Goal: Task Accomplishment & Management: Manage account settings

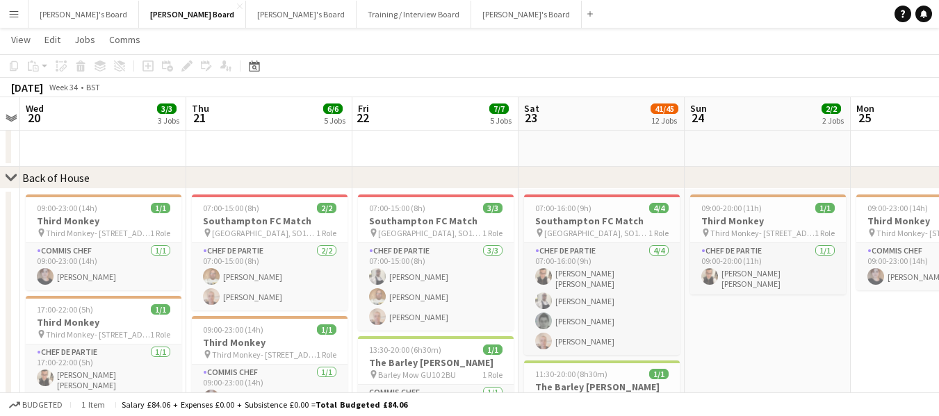
scroll to position [0, 524]
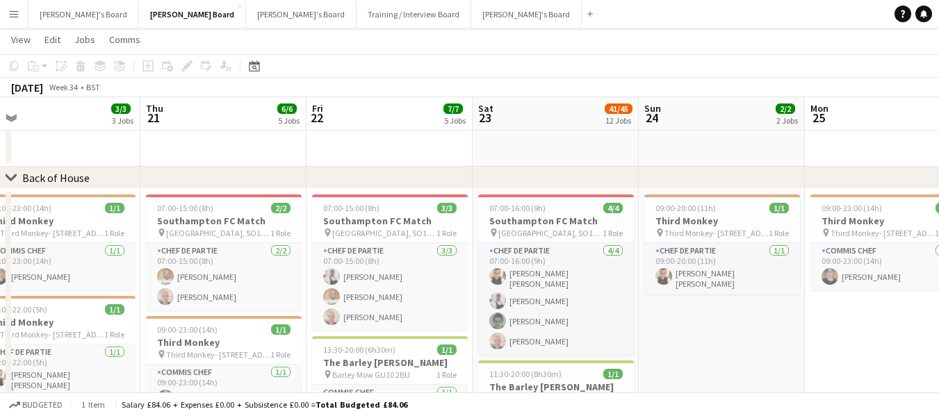
drag, startPoint x: 812, startPoint y: 145, endPoint x: 214, endPoint y: 162, distance: 598.1
drag, startPoint x: 535, startPoint y: 174, endPoint x: 478, endPoint y: 120, distance: 78.7
click at [168, 188] on div "chevron-right Back of House" at bounding box center [469, 178] width 939 height 22
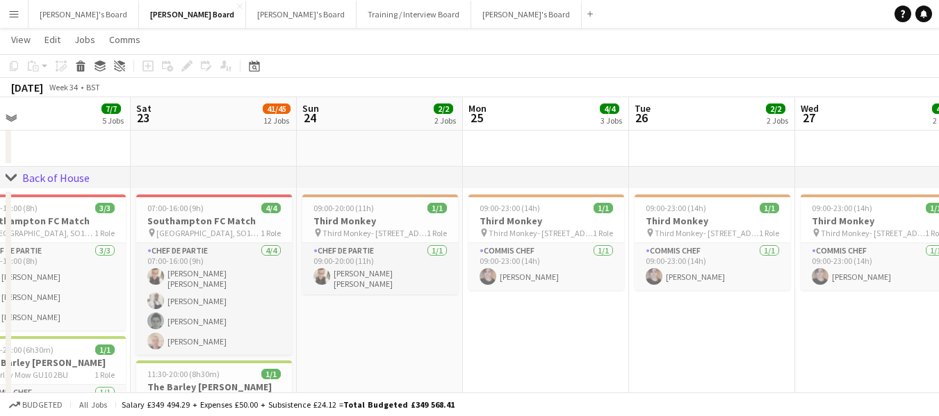
drag, startPoint x: 532, startPoint y: 106, endPoint x: 204, endPoint y: 119, distance: 328.4
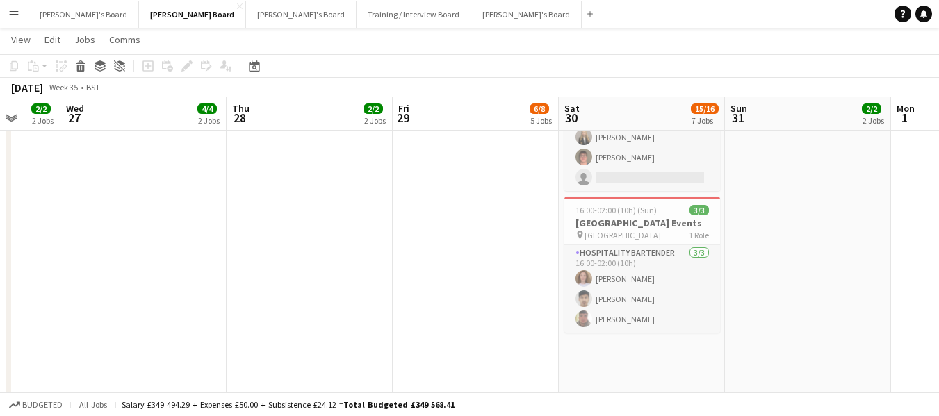
drag, startPoint x: 724, startPoint y: 113, endPoint x: 1, endPoint y: 120, distance: 723.0
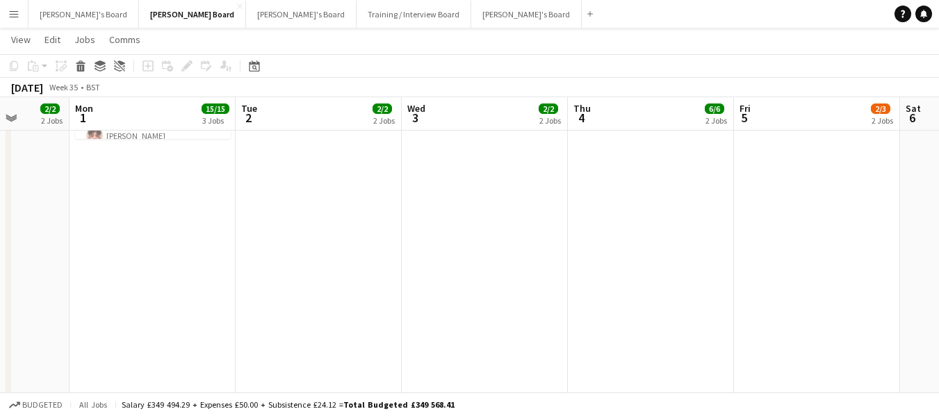
drag, startPoint x: 822, startPoint y: 108, endPoint x: 287, endPoint y: 137, distance: 535.3
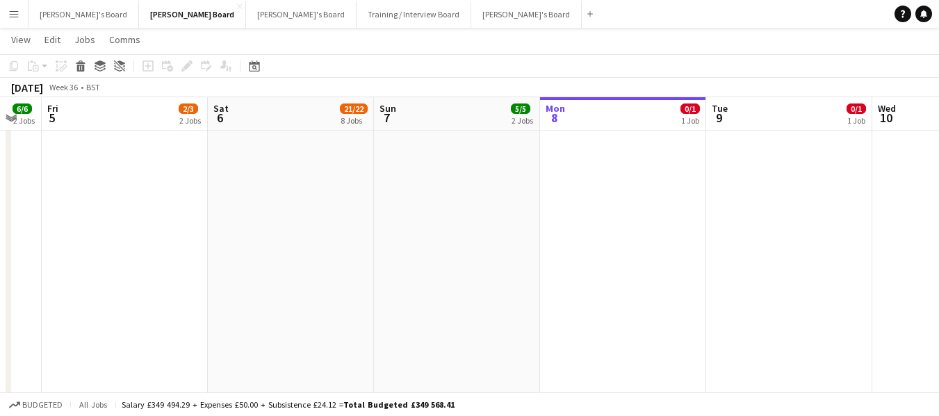
drag, startPoint x: 866, startPoint y: 124, endPoint x: 322, endPoint y: 184, distance: 547.6
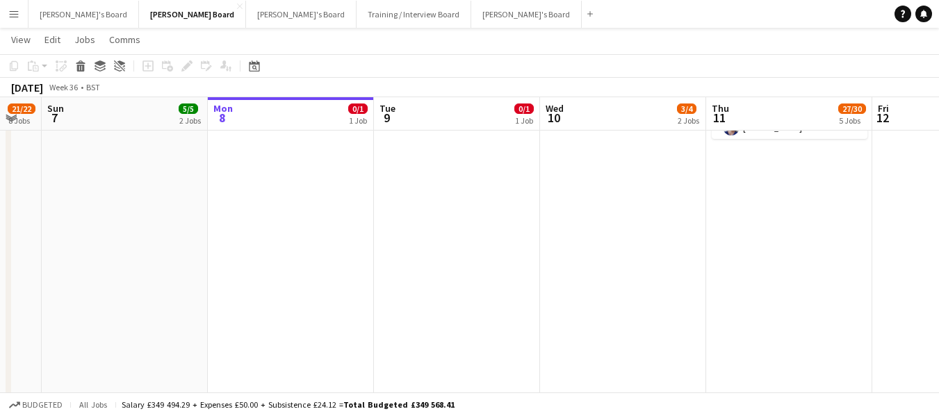
scroll to position [0, 450]
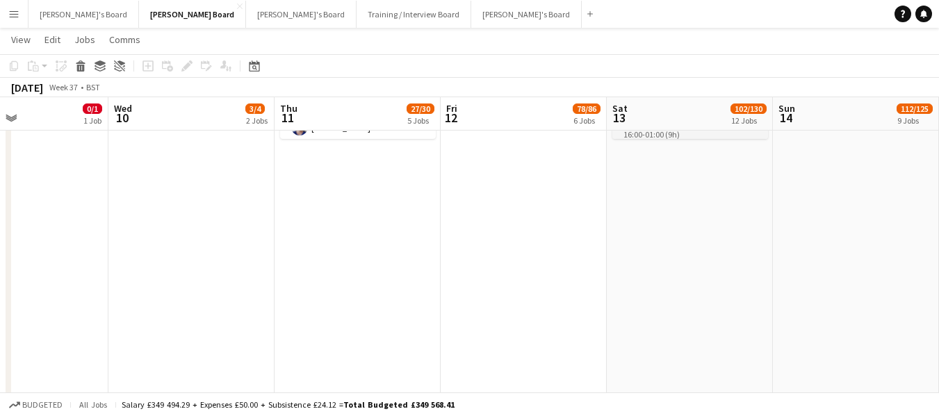
drag, startPoint x: 766, startPoint y: 109, endPoint x: 434, endPoint y: 143, distance: 333.3
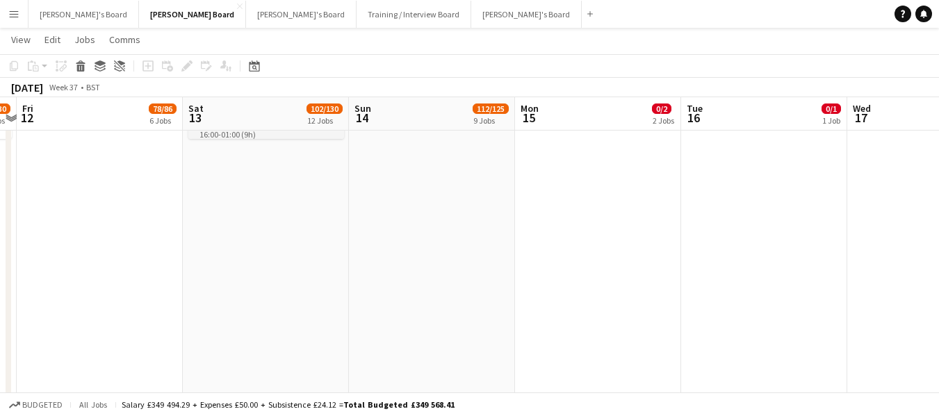
scroll to position [0, 494]
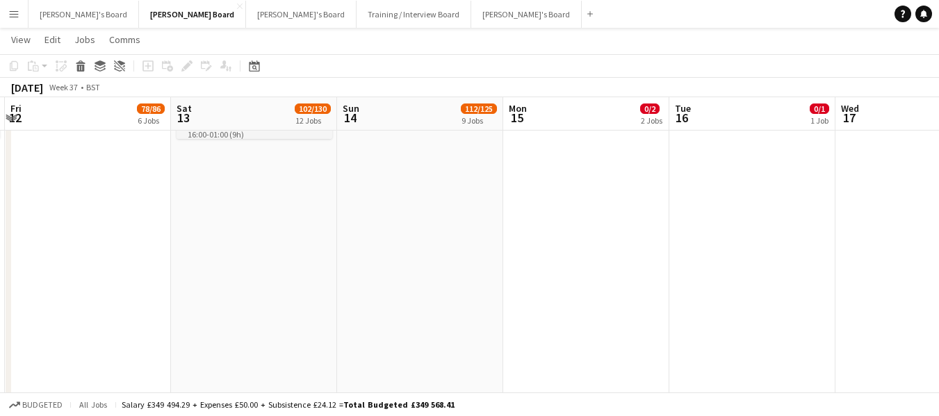
drag, startPoint x: 842, startPoint y: 112, endPoint x: 406, endPoint y: 140, distance: 436.8
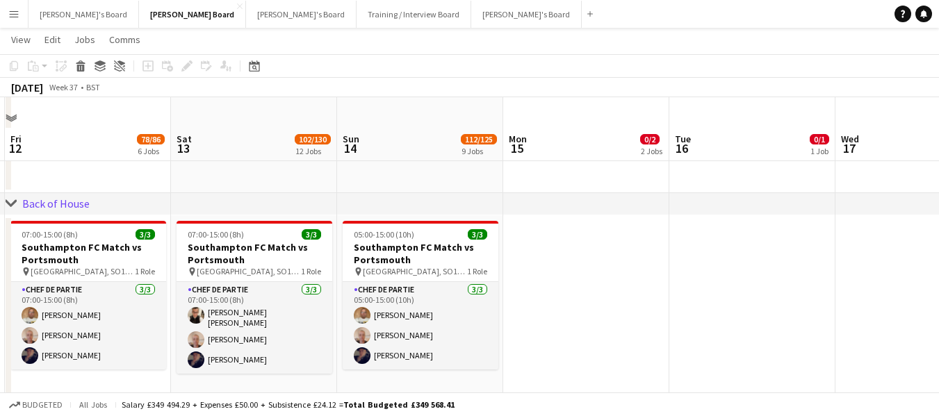
scroll to position [2225, 0]
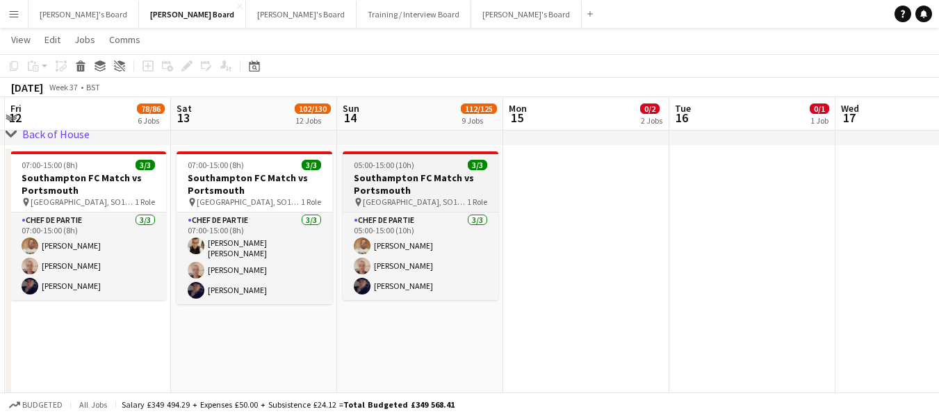
click at [415, 161] on div "05:00-15:00 (10h) 3/3" at bounding box center [421, 165] width 156 height 10
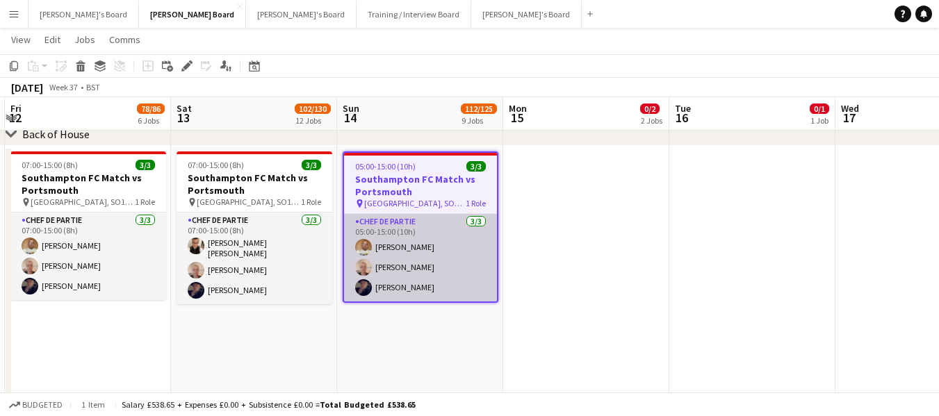
click at [396, 218] on app-card-role "Chef de Partie [DATE] 05:00-15:00 (10h) [PERSON_NAME] [PERSON_NAME] [PERSON_NAM…" at bounding box center [420, 258] width 153 height 88
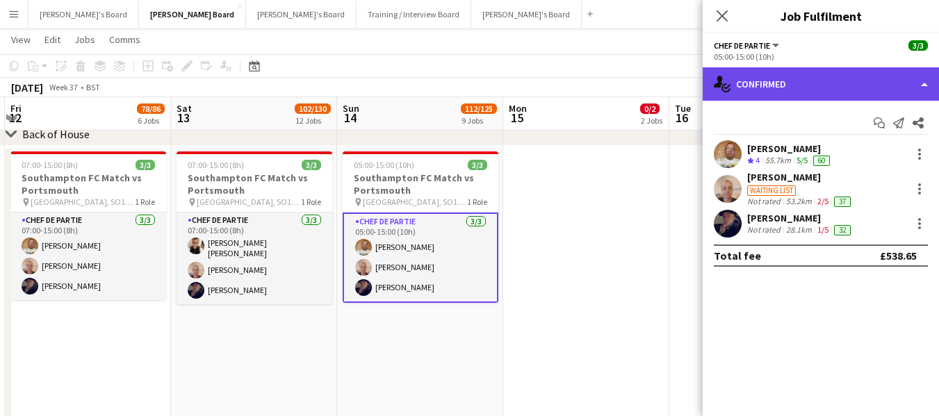
click at [837, 79] on div "single-neutral-actions-check-2 Confirmed" at bounding box center [821, 83] width 236 height 33
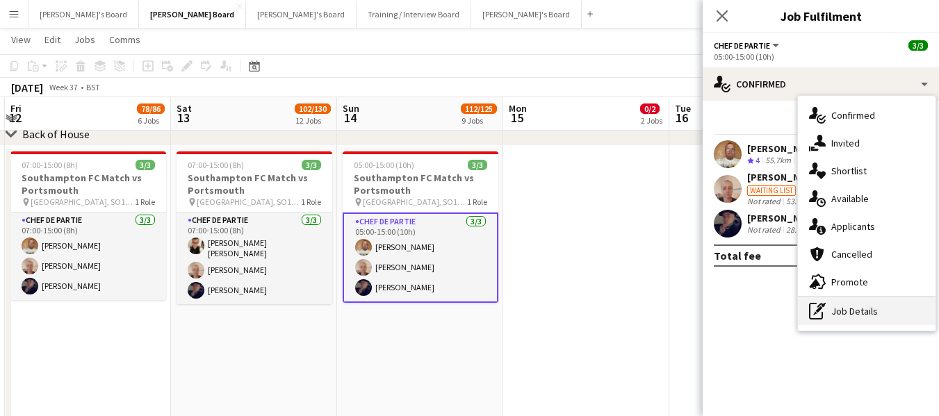
click at [839, 314] on div "pen-write Job Details" at bounding box center [867, 312] width 138 height 28
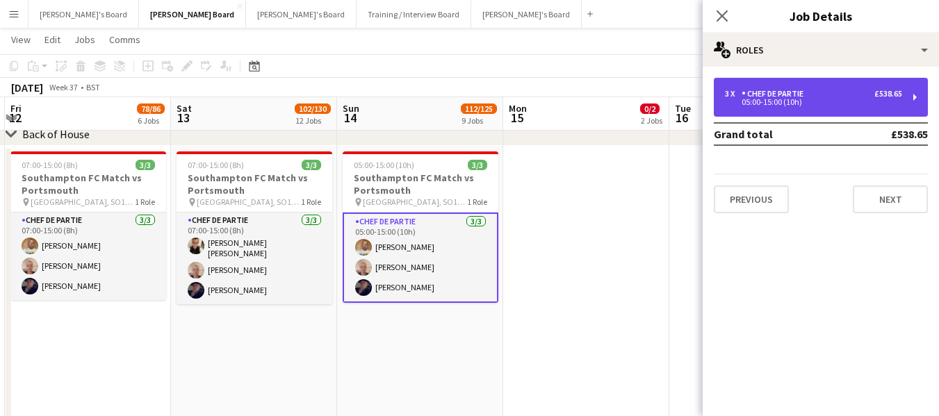
click at [817, 104] on div "05:00-15:00 (10h)" at bounding box center [813, 102] width 177 height 7
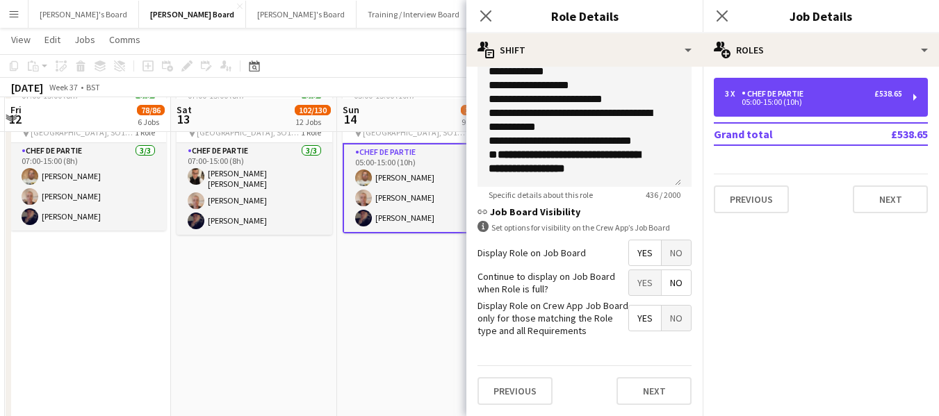
scroll to position [2364, 0]
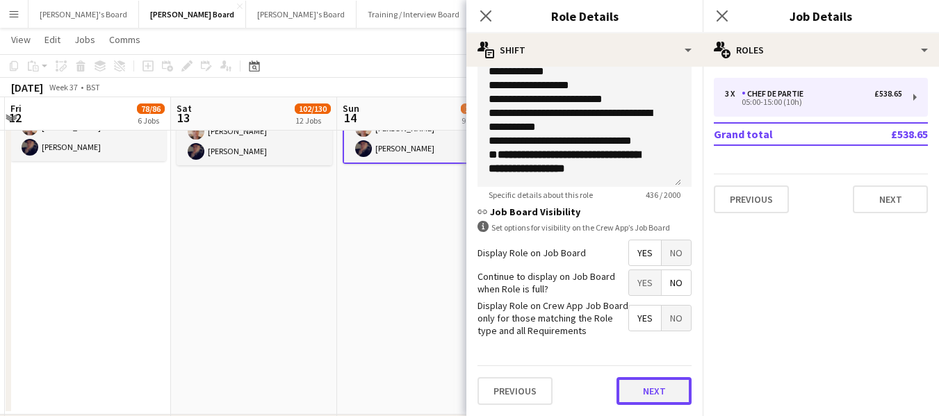
click at [633, 398] on button "Next" at bounding box center [654, 391] width 75 height 28
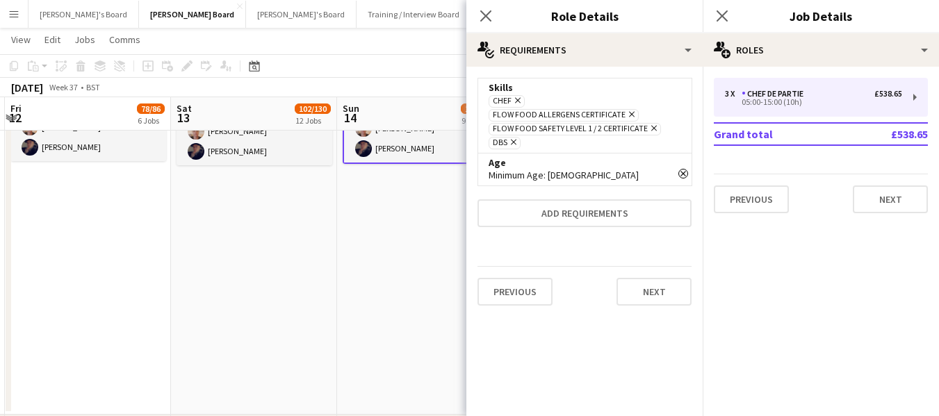
scroll to position [0, 0]
click at [645, 304] on mat-expansion-panel "medal-empty Requirements Skills Chef Remove Flow Food Allergens Certificate Rem…" at bounding box center [584, 242] width 236 height 350
click at [646, 285] on button "Next" at bounding box center [654, 292] width 75 height 28
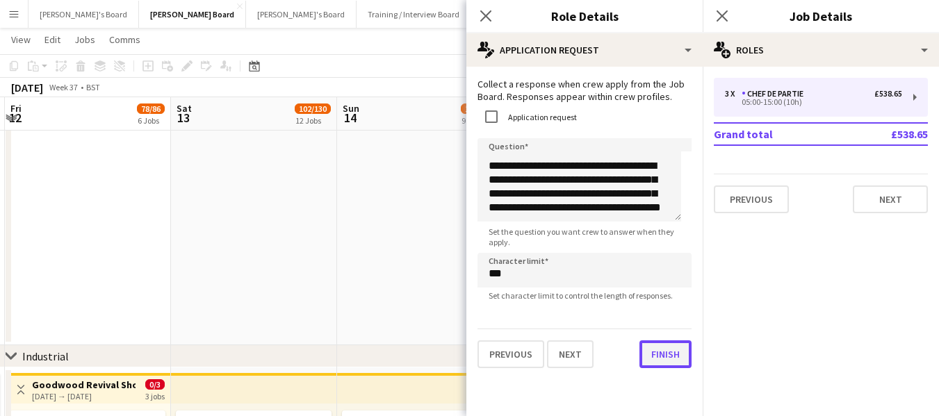
click at [665, 365] on button "Finish" at bounding box center [666, 355] width 52 height 28
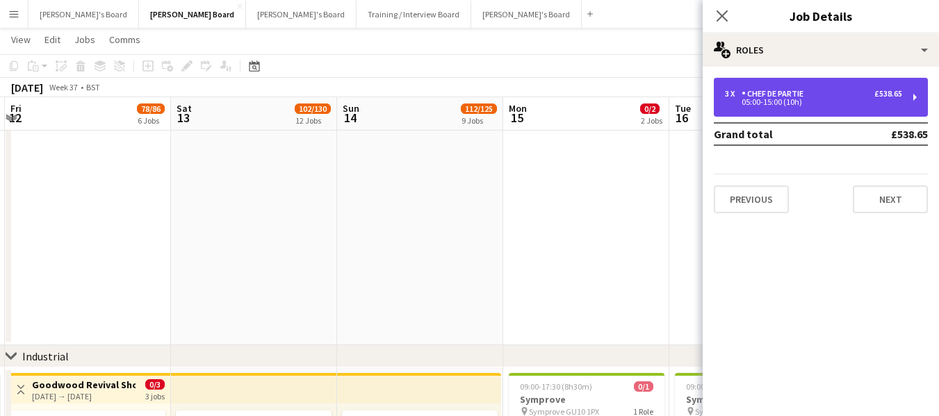
click at [813, 90] on div "3 x Chef de Partie £538.65" at bounding box center [813, 94] width 177 height 10
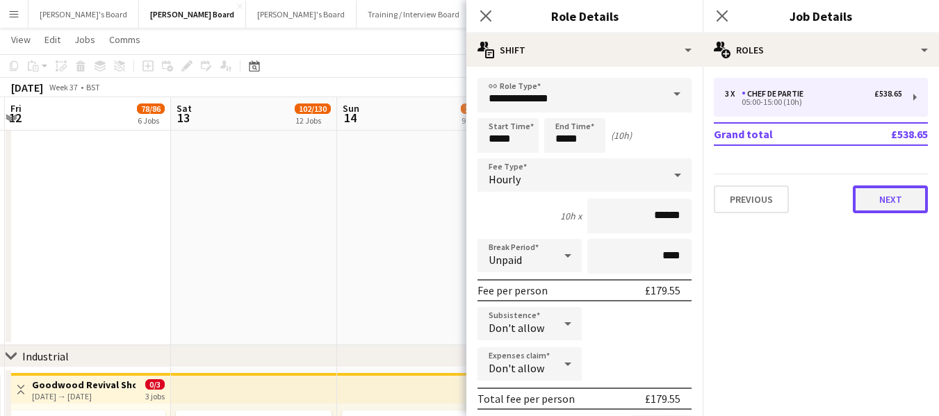
click at [881, 199] on button "Next" at bounding box center [890, 200] width 75 height 28
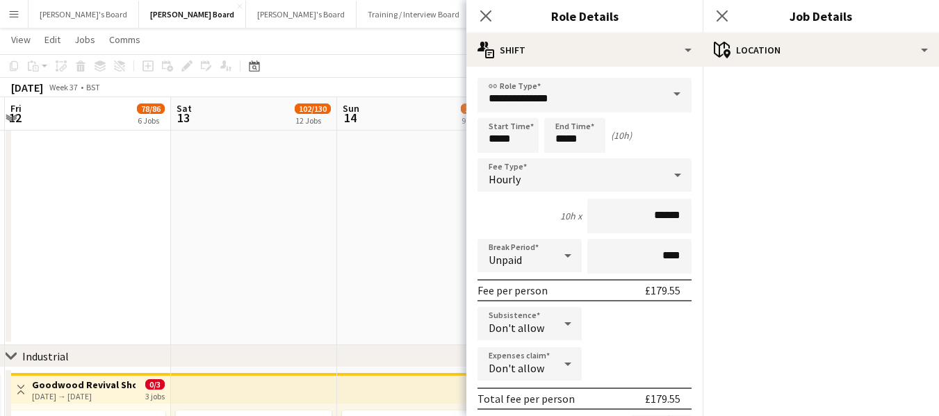
click at [392, 63] on app-toolbar "Copy Paste Paste Ctrl+V Paste with crew Ctrl+Shift+V Paste linked Job [GEOGRAPH…" at bounding box center [469, 66] width 939 height 24
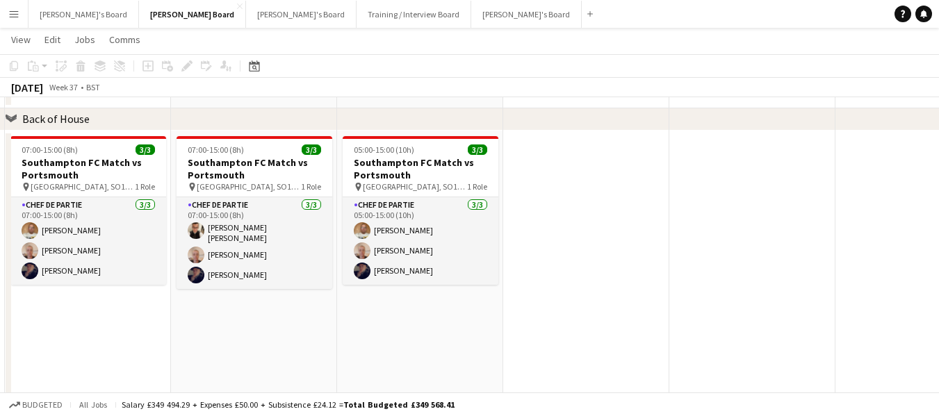
scroll to position [2155, 0]
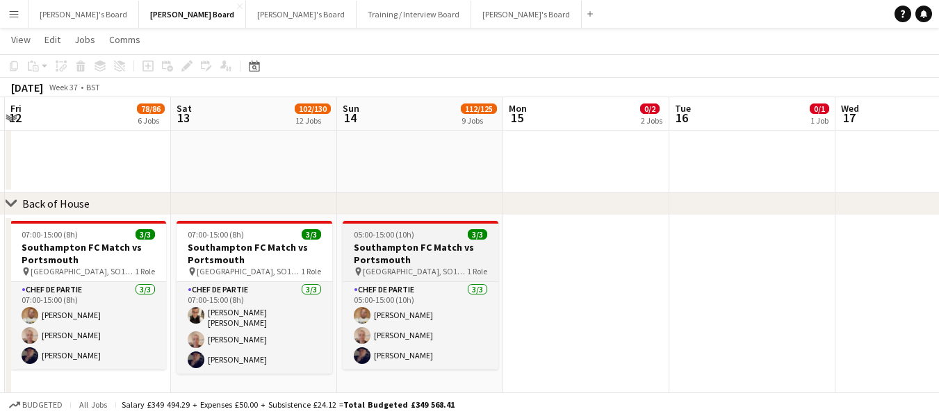
click at [433, 231] on div "05:00-15:00 (10h) 3/3" at bounding box center [421, 234] width 156 height 10
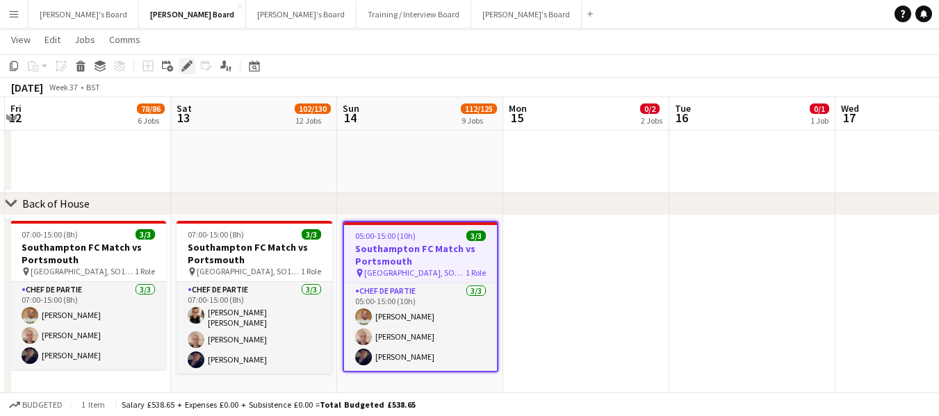
click at [186, 63] on icon "Edit" at bounding box center [186, 65] width 11 height 11
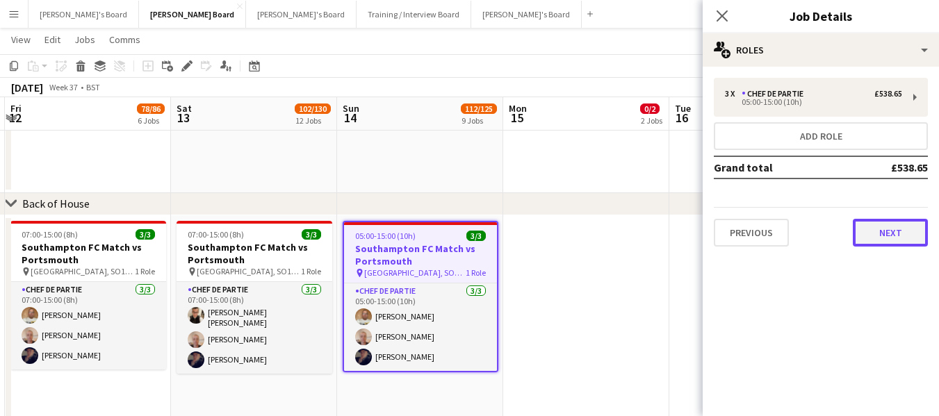
click at [877, 233] on button "Next" at bounding box center [890, 233] width 75 height 28
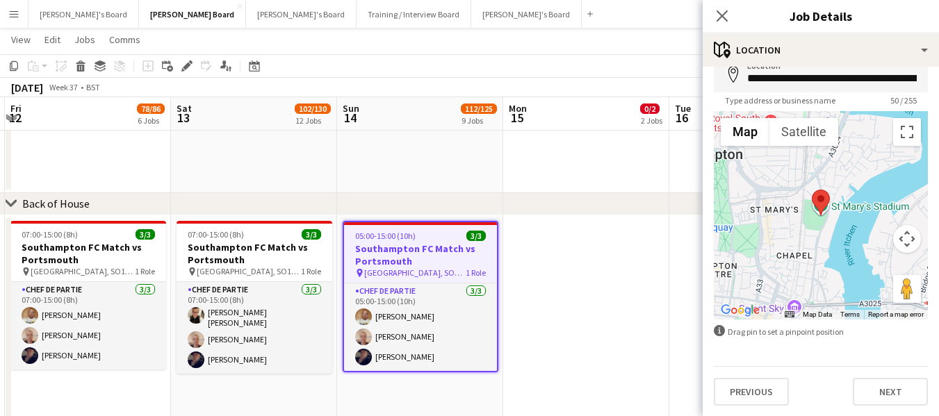
scroll to position [74, 0]
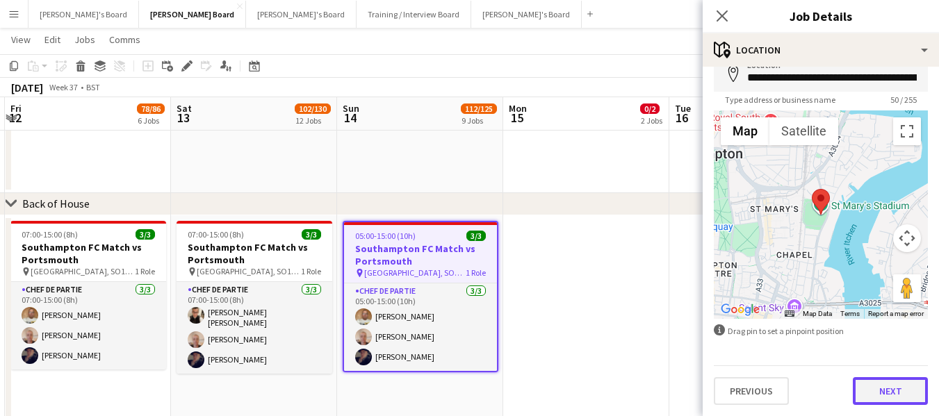
click at [894, 396] on button "Next" at bounding box center [890, 391] width 75 height 28
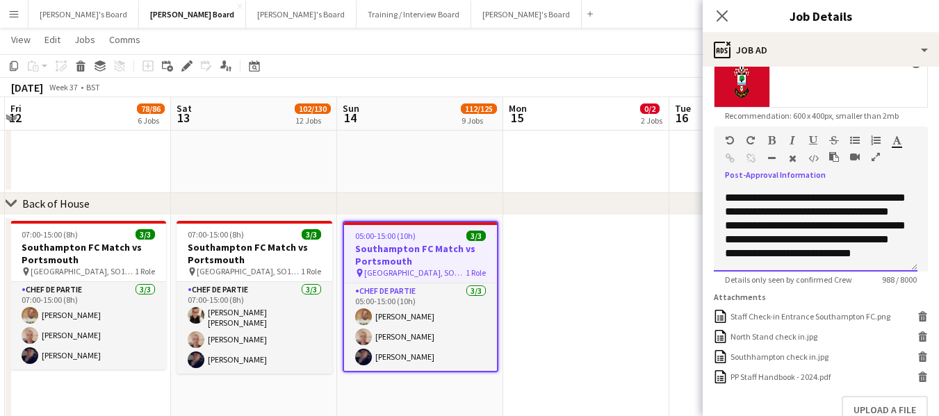
scroll to position [278, 0]
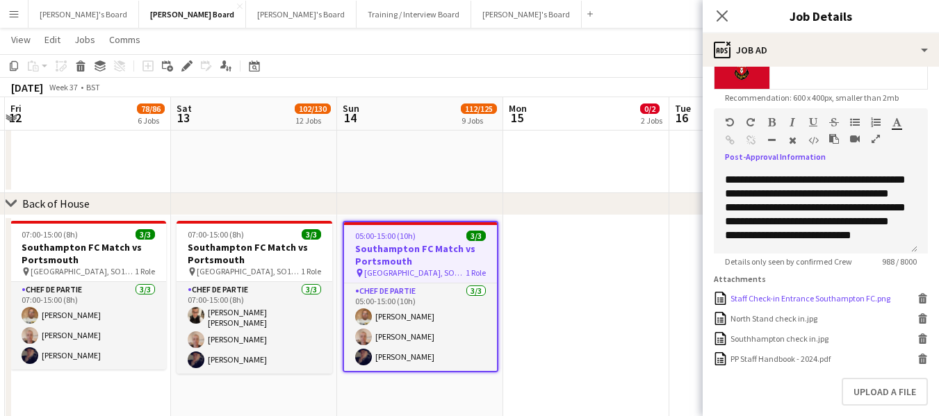
click at [815, 304] on div "Staff Check-in Entrance Southampton FC.png" at bounding box center [811, 298] width 160 height 10
click at [795, 324] on div "North Stand check in.jpg" at bounding box center [774, 319] width 87 height 10
click at [808, 344] on div "Southhampton check in.jpg" at bounding box center [780, 339] width 98 height 10
click at [797, 364] on div "PP Staff Handbook - 2024.pdf" at bounding box center [781, 359] width 100 height 10
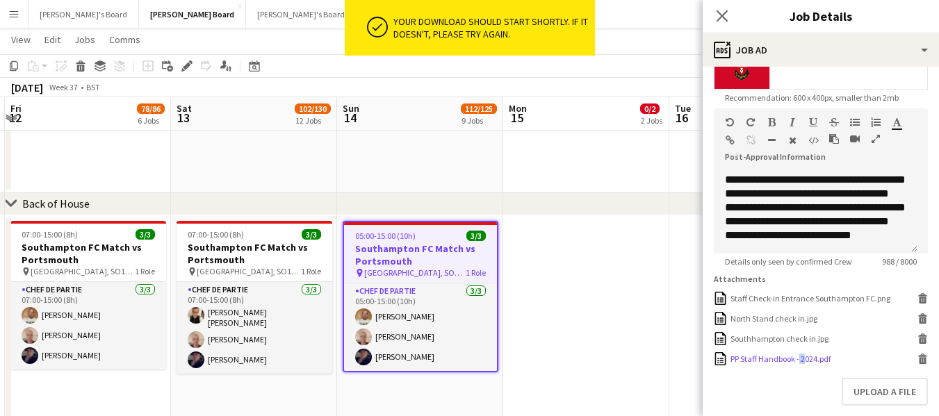
click at [797, 364] on div "PP Staff Handbook - 2024.pdf" at bounding box center [781, 359] width 100 height 10
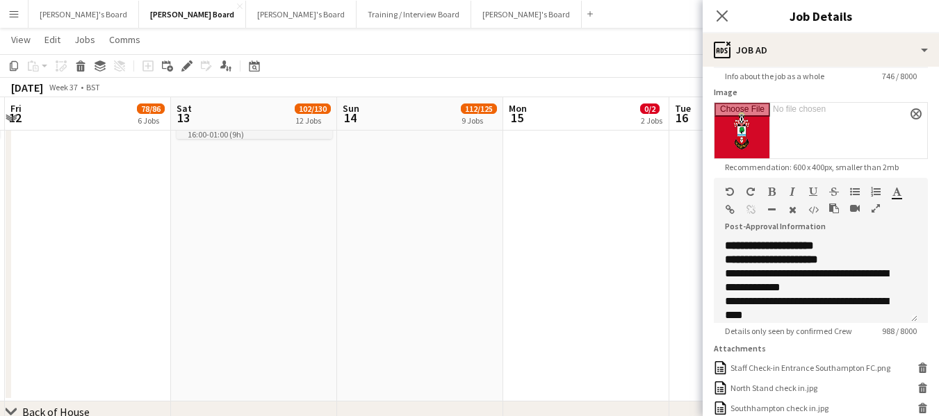
scroll to position [0, 0]
click at [725, 14] on icon "Close pop-in" at bounding box center [721, 15] width 13 height 13
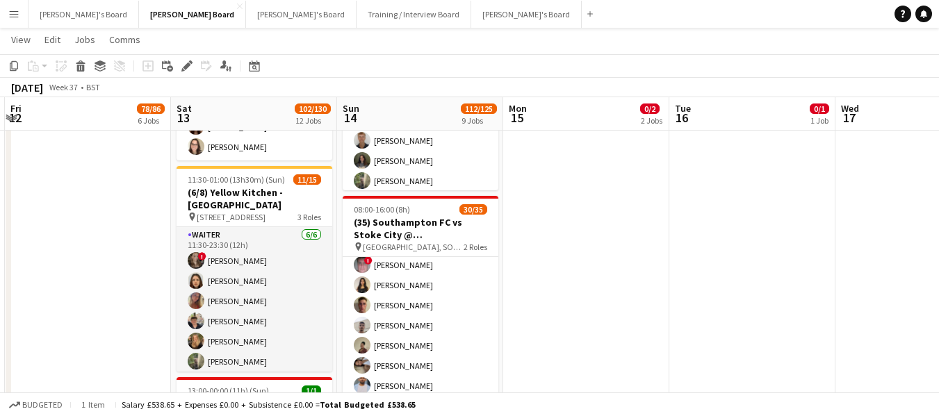
scroll to position [337, 0]
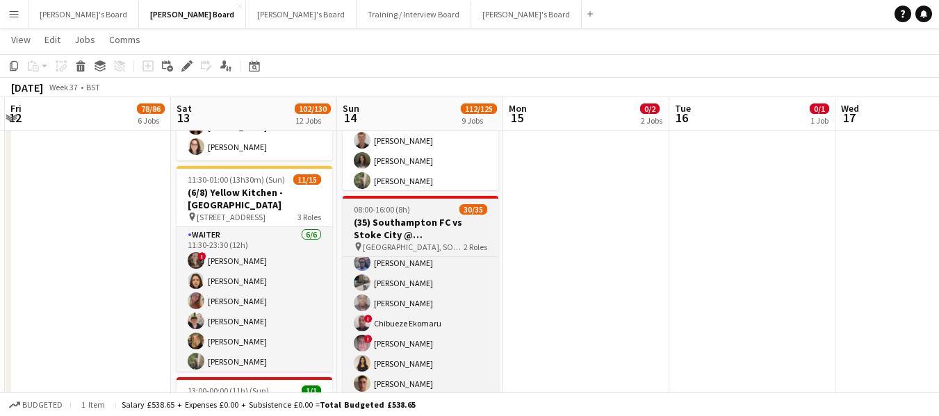
click at [424, 218] on h3 "(35) Southampton FC vs Stoke City @ [GEOGRAPHIC_DATA]" at bounding box center [421, 228] width 156 height 25
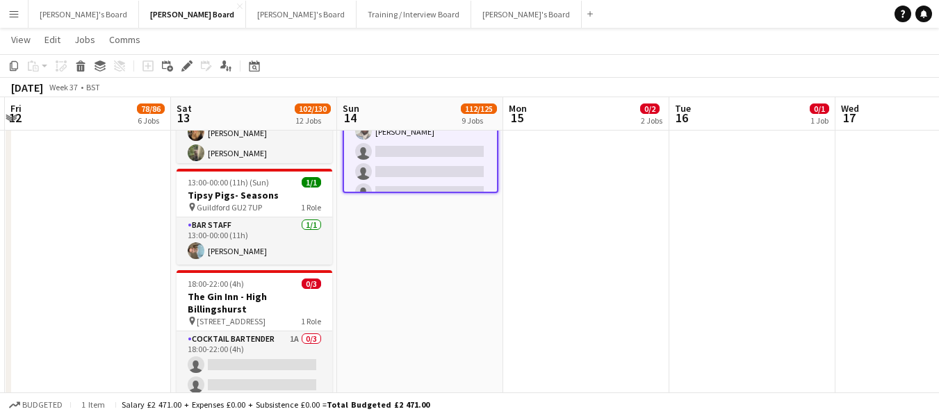
scroll to position [587, 0]
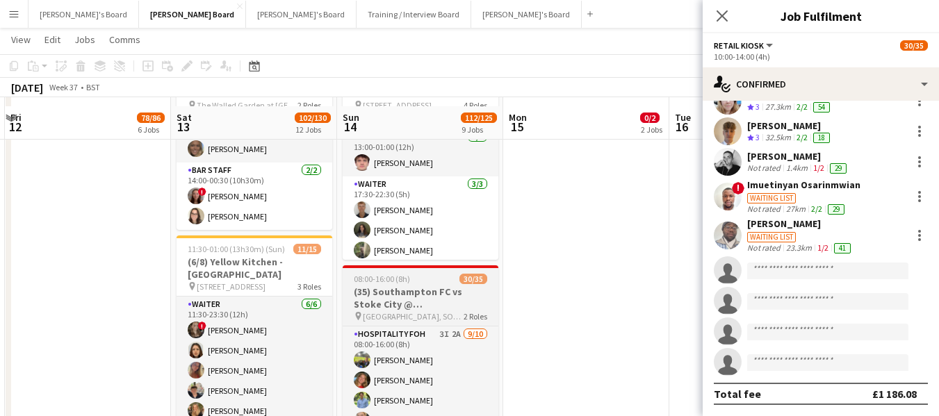
scroll to position [278, 0]
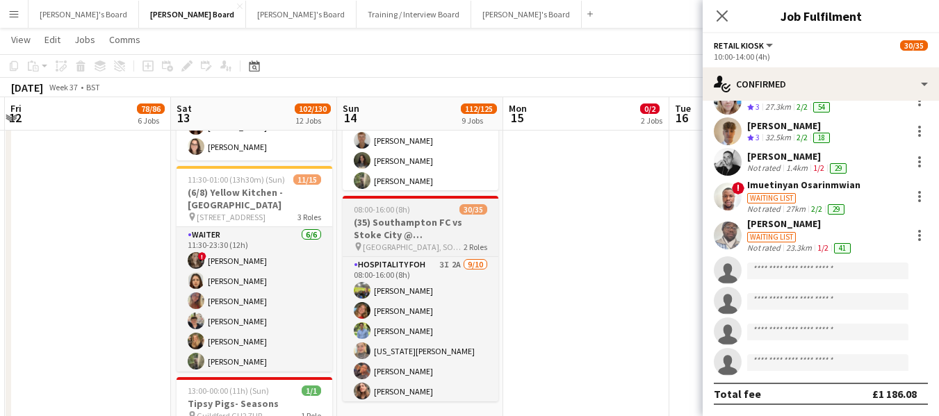
click at [421, 210] on div "08:00-16:00 (8h) 30/35" at bounding box center [421, 209] width 156 height 10
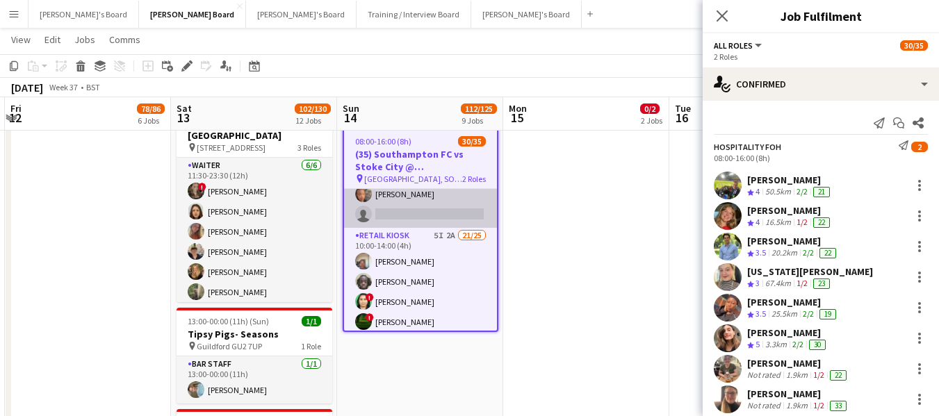
scroll to position [209, 0]
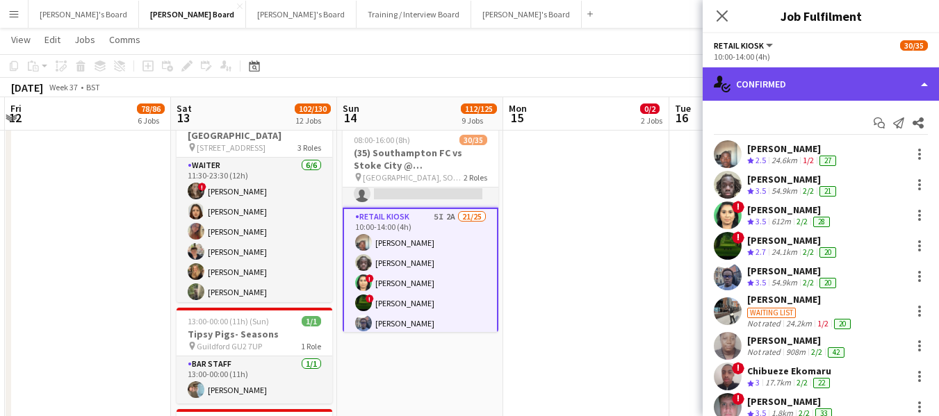
click at [876, 85] on div "single-neutral-actions-check-2 Confirmed" at bounding box center [821, 83] width 236 height 33
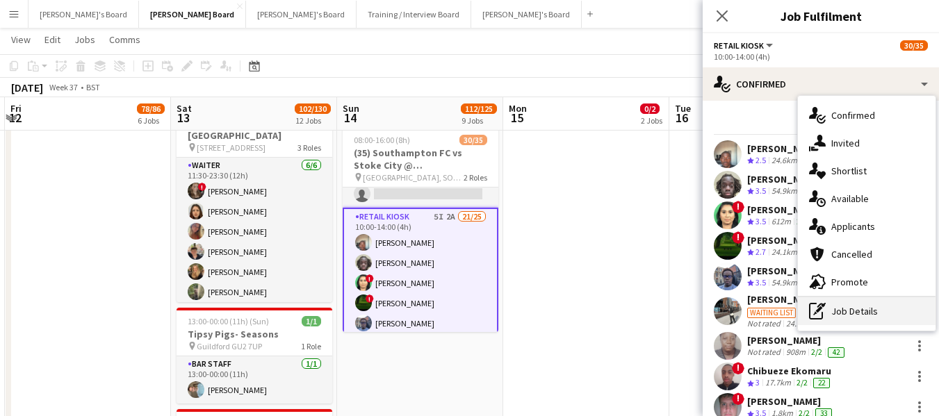
click at [868, 311] on div "pen-write Job Details" at bounding box center [867, 312] width 138 height 28
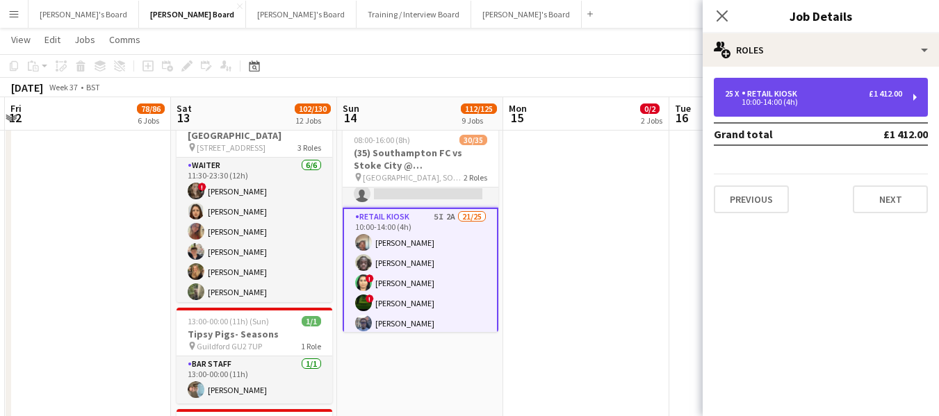
click at [788, 95] on div "Retail Kiosk" at bounding box center [772, 94] width 61 height 10
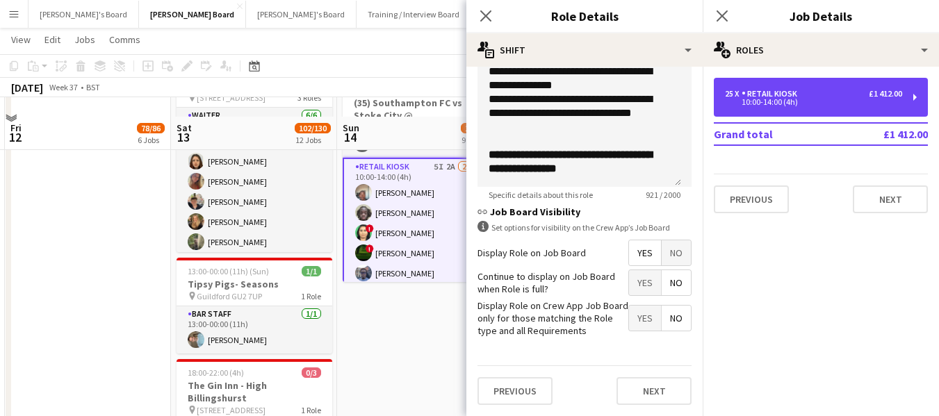
scroll to position [417, 0]
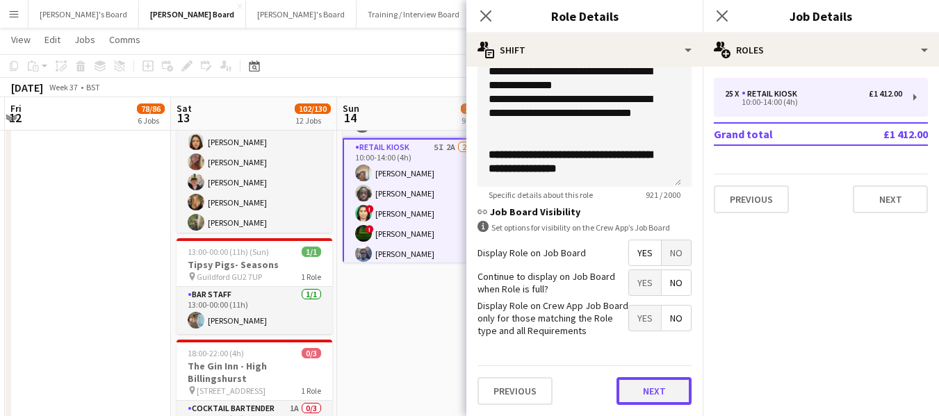
click at [663, 384] on button "Next" at bounding box center [654, 391] width 75 height 28
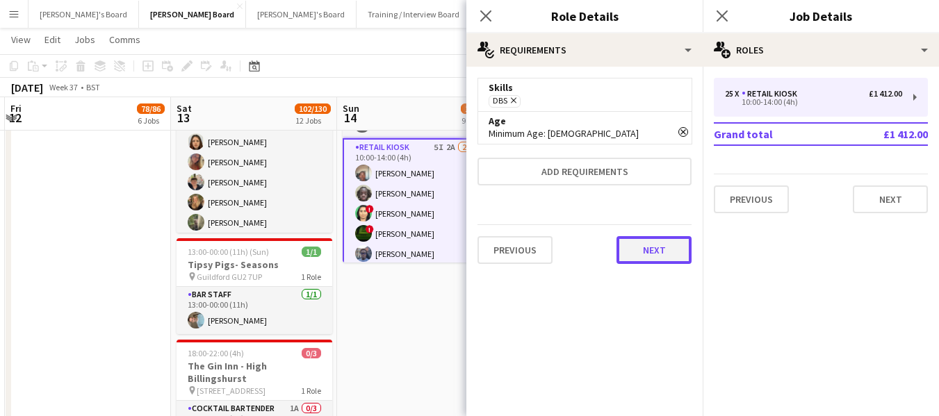
click at [654, 247] on button "Next" at bounding box center [654, 250] width 75 height 28
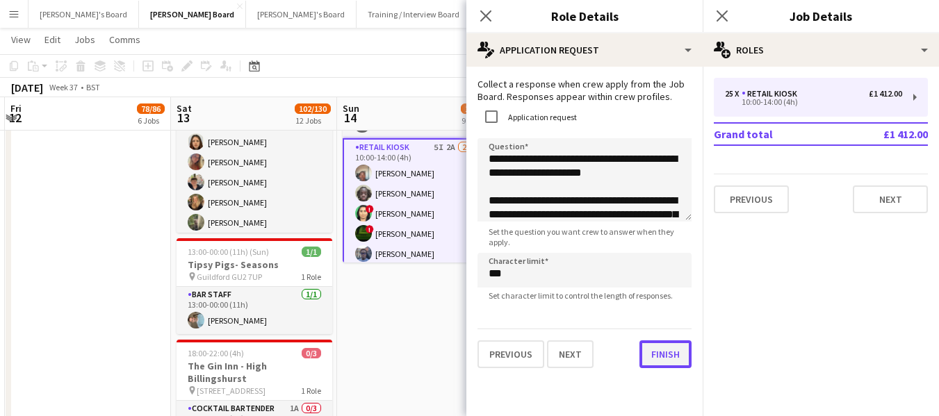
click at [661, 362] on button "Finish" at bounding box center [666, 355] width 52 height 28
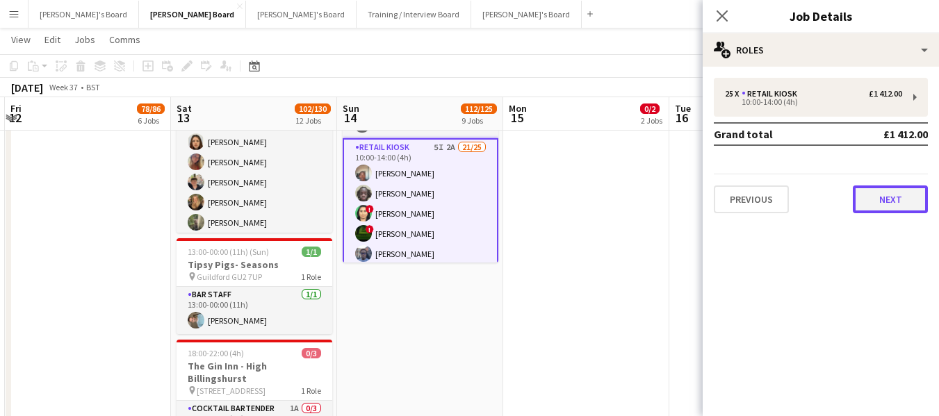
click at [904, 200] on button "Next" at bounding box center [890, 200] width 75 height 28
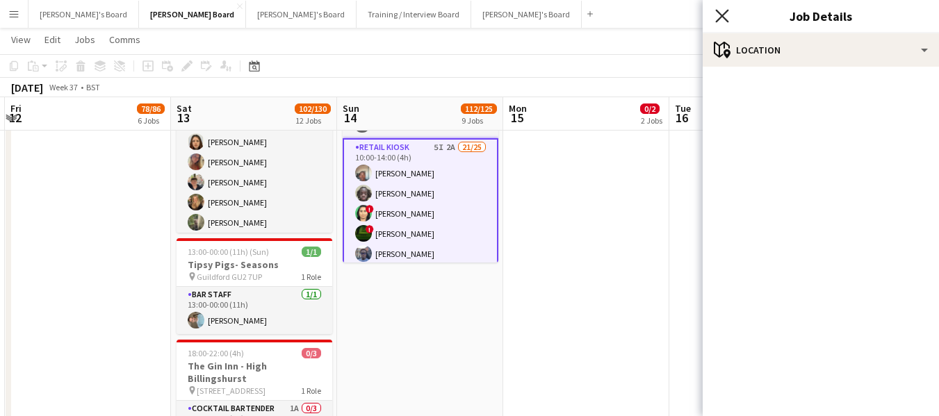
click at [728, 15] on icon "Close pop-in" at bounding box center [721, 15] width 13 height 13
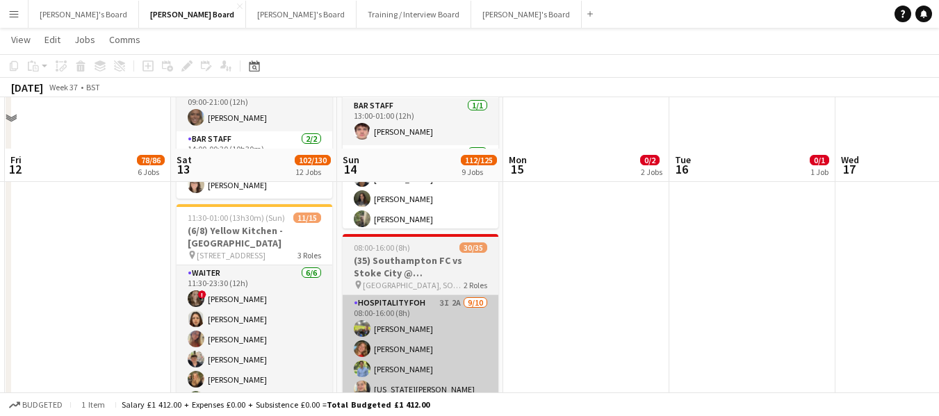
scroll to position [209, 0]
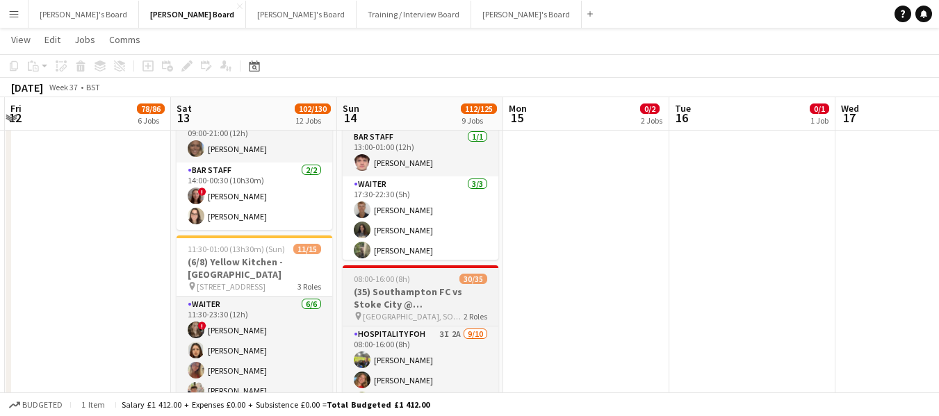
click at [409, 282] on span "08:00-16:00 (8h)" at bounding box center [382, 279] width 56 height 10
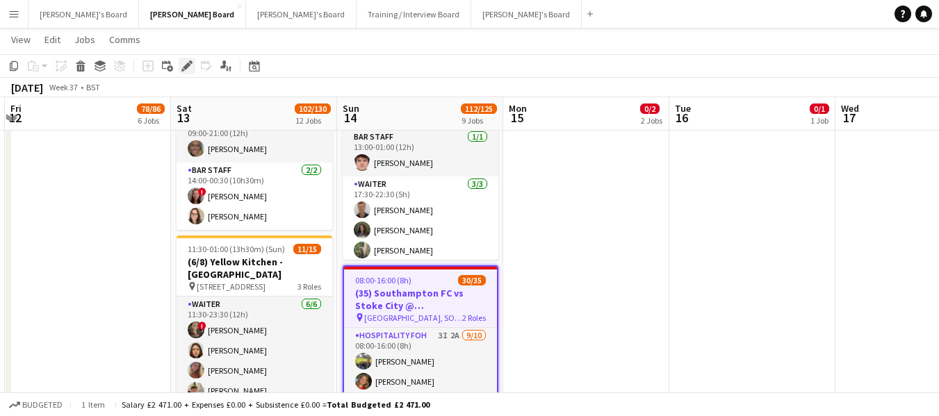
click at [184, 66] on icon "Edit" at bounding box center [186, 65] width 11 height 11
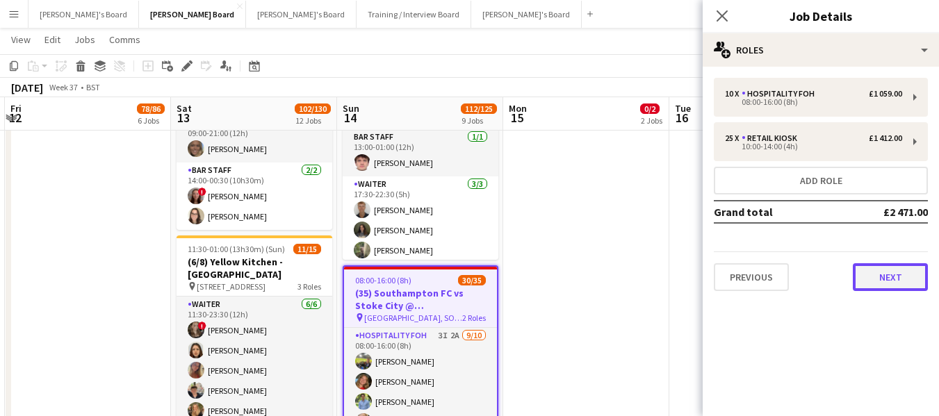
click at [908, 284] on button "Next" at bounding box center [890, 277] width 75 height 28
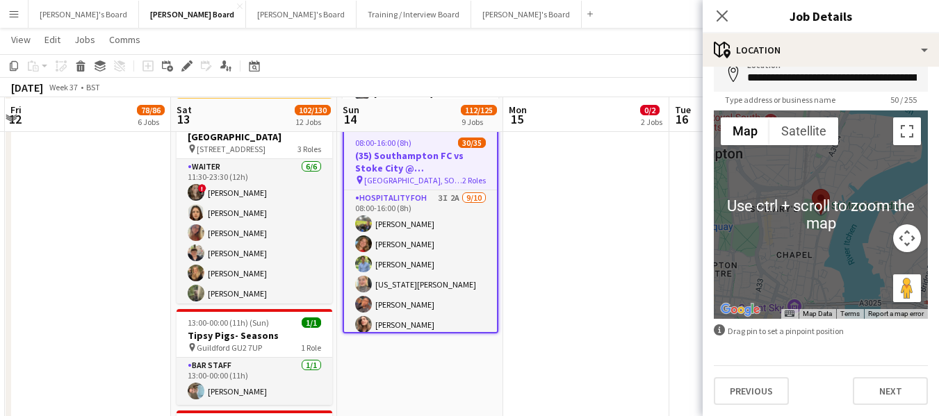
scroll to position [348, 0]
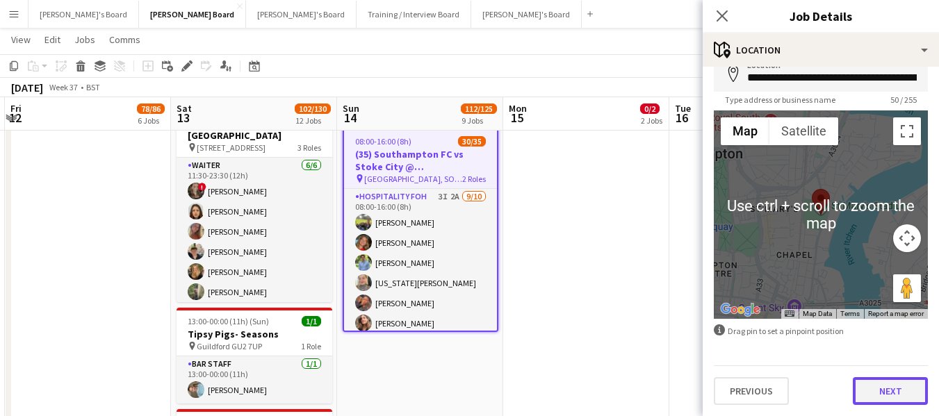
click at [901, 391] on button "Next" at bounding box center [890, 391] width 75 height 28
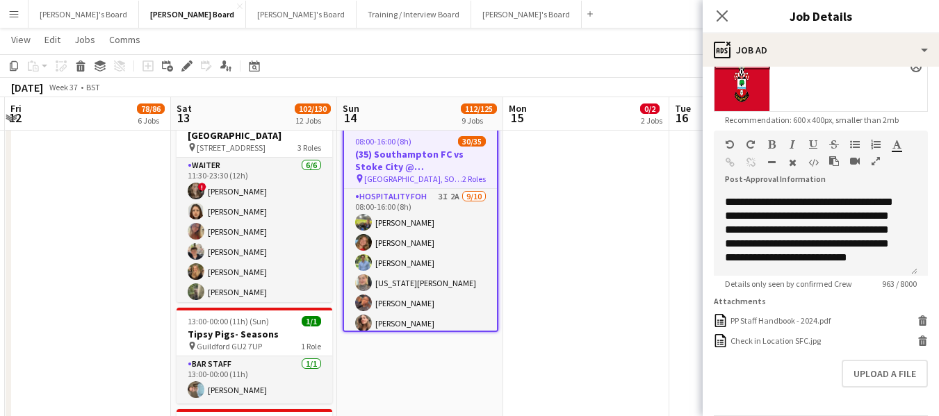
scroll to position [278, 0]
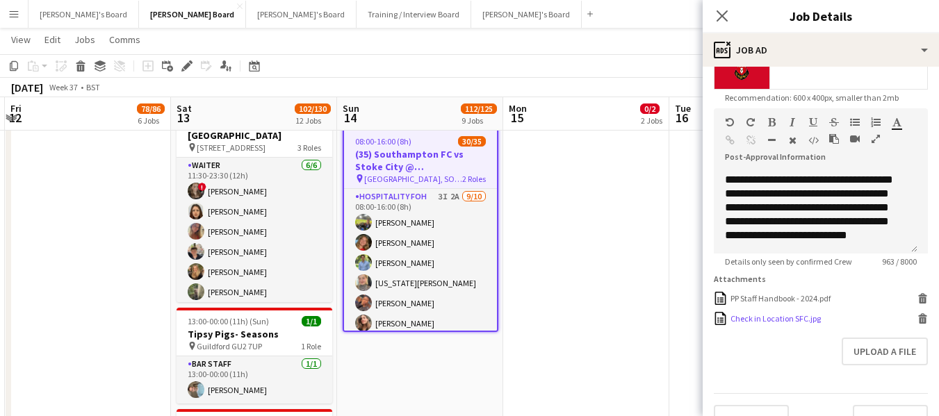
click at [751, 324] on div "Check in Location SFC.jpg" at bounding box center [776, 319] width 90 height 10
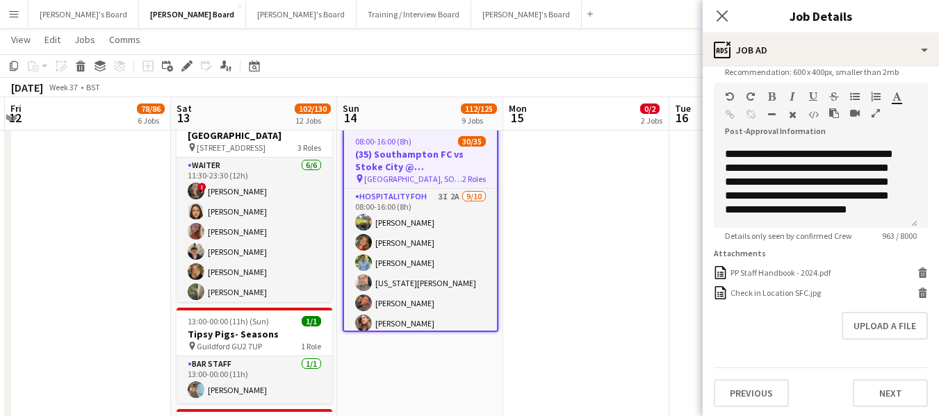
scroll to position [316, 0]
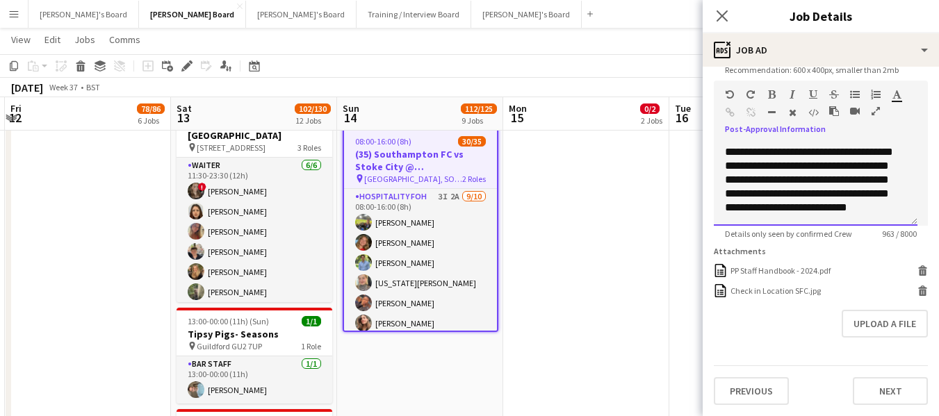
click at [863, 197] on div "**********" at bounding box center [815, 172] width 181 height 83
click at [863, 195] on div "**********" at bounding box center [815, 172] width 181 height 83
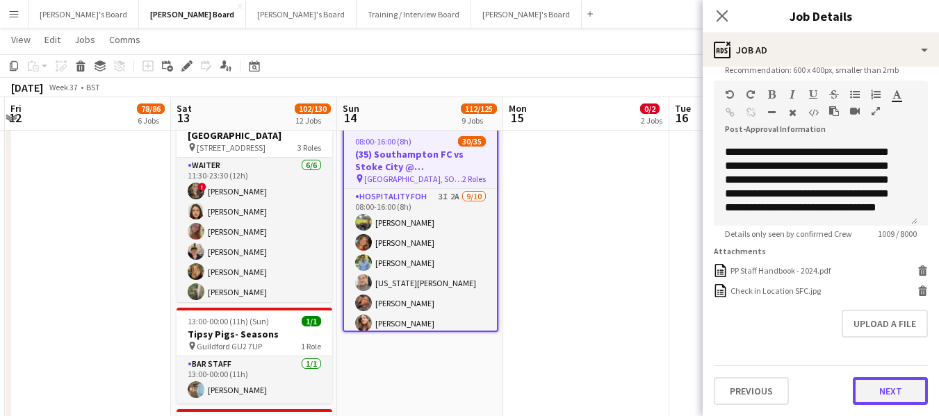
click at [861, 397] on button "Next" at bounding box center [890, 391] width 75 height 28
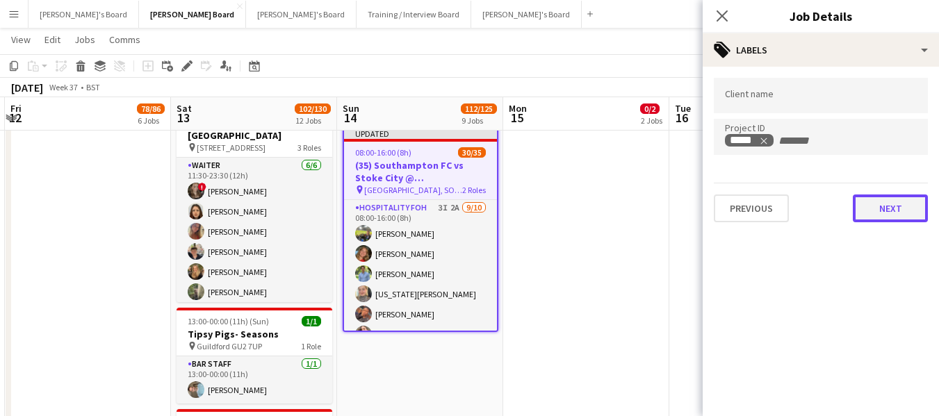
click at [873, 215] on button "Next" at bounding box center [890, 209] width 75 height 28
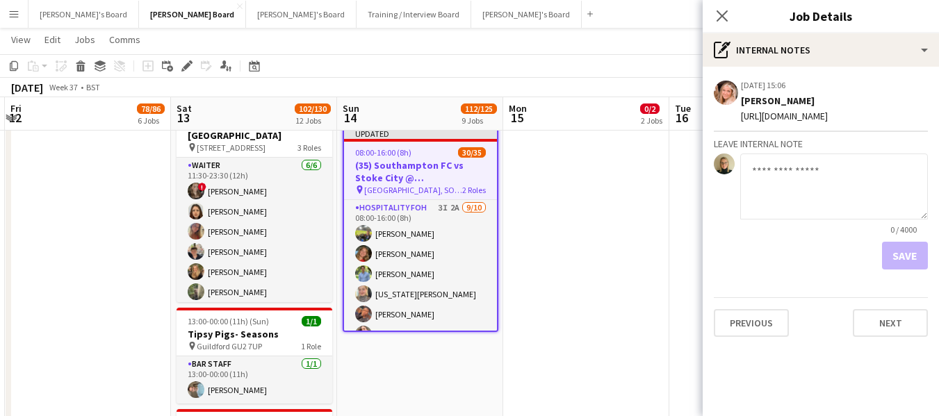
click at [649, 51] on app-page-menu "View Day view expanded Day view collapsed Month view Date picker Jump to [DATE]…" at bounding box center [469, 41] width 939 height 26
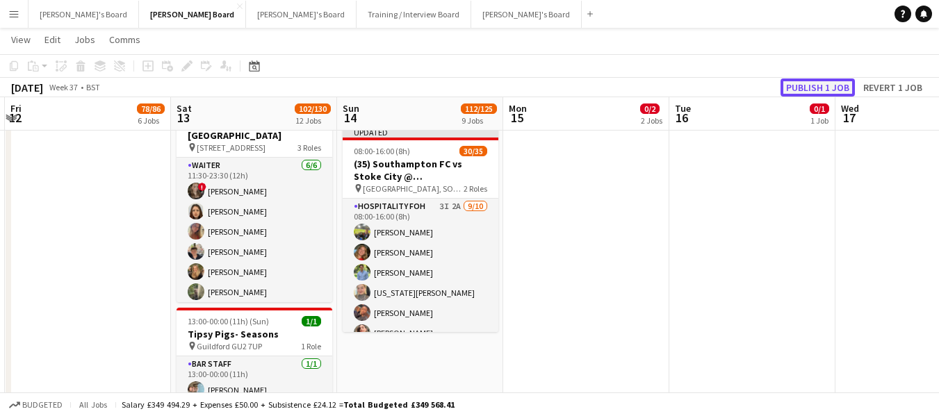
click at [805, 86] on button "Publish 1 job" at bounding box center [818, 88] width 74 height 18
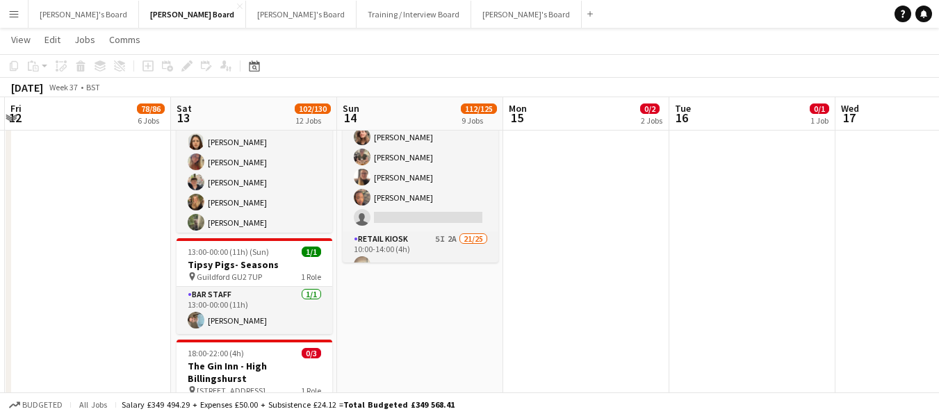
scroll to position [138, 0]
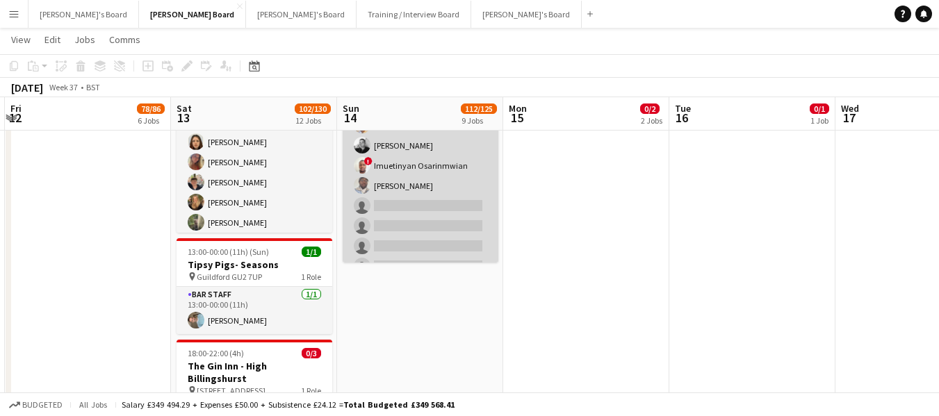
click at [389, 207] on app-card-role "Retail Kiosk 5I 2A 21/25 10:00-14:00 (4h) [PERSON_NAME] [PERSON_NAME] ! Shenéla…" at bounding box center [421, 14] width 156 height 531
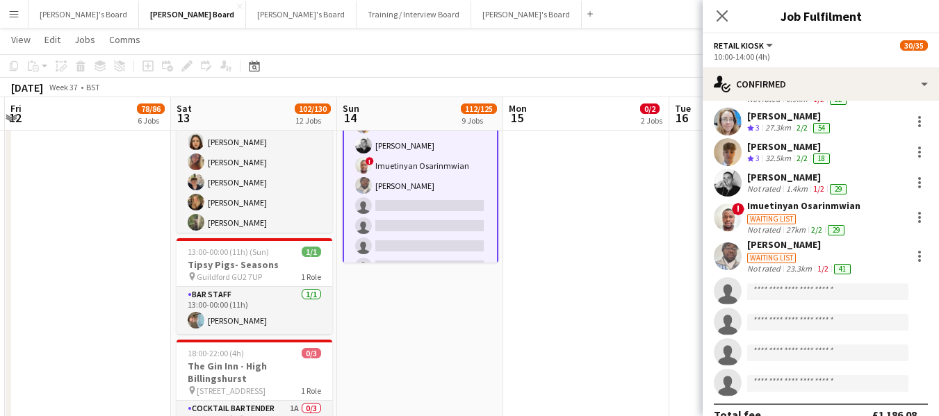
scroll to position [577, 0]
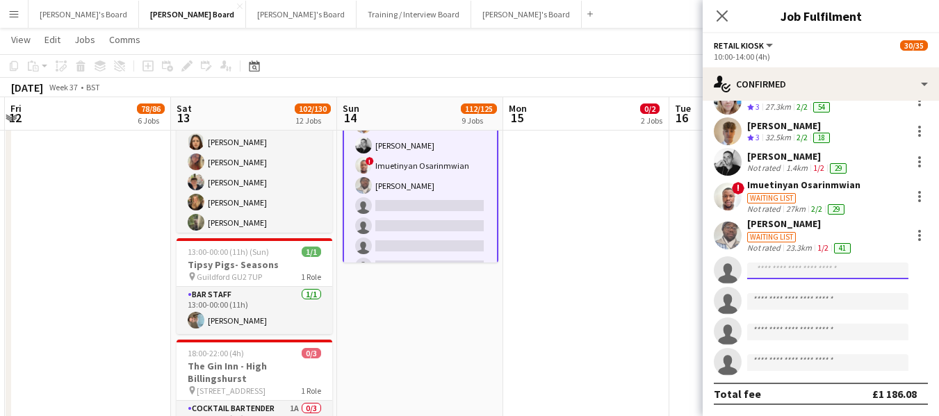
click at [800, 266] on input at bounding box center [827, 271] width 161 height 17
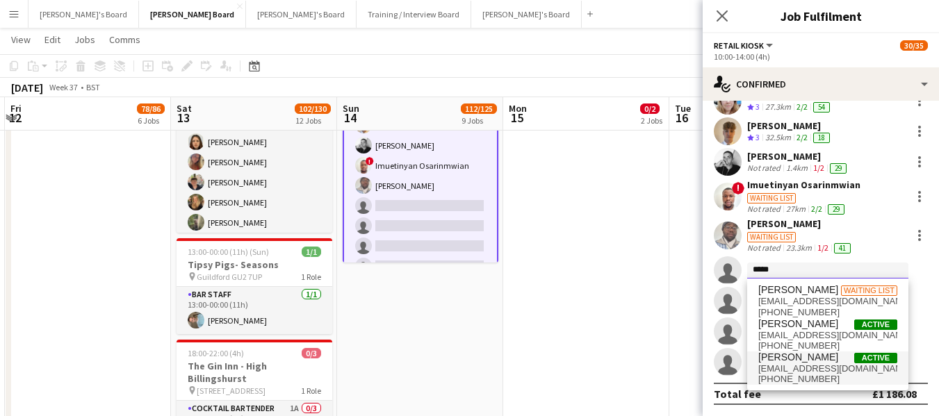
type input "*****"
click at [794, 359] on span "[PERSON_NAME]" at bounding box center [798, 358] width 80 height 12
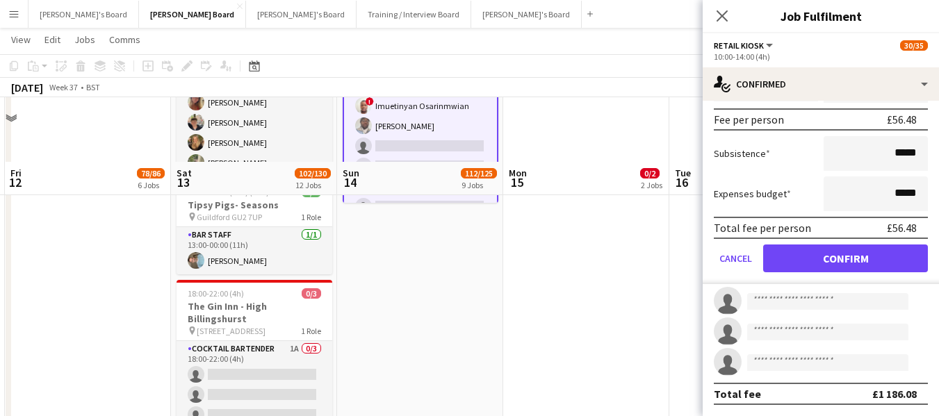
scroll to position [556, 0]
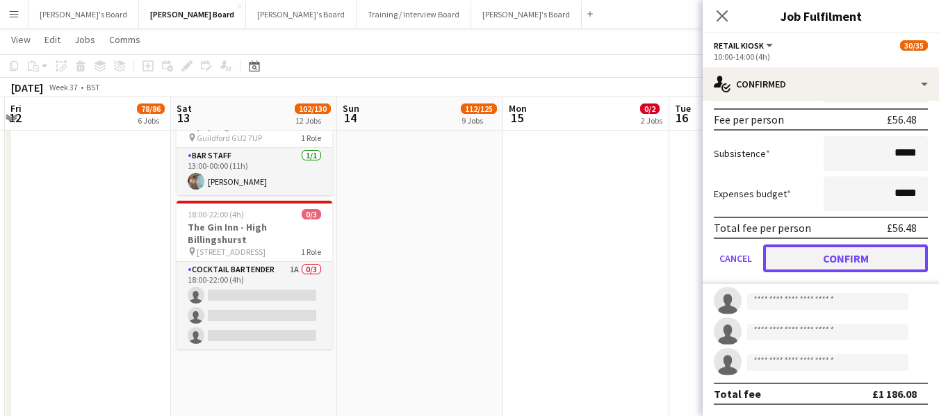
click at [854, 266] on button "Confirm" at bounding box center [845, 259] width 165 height 28
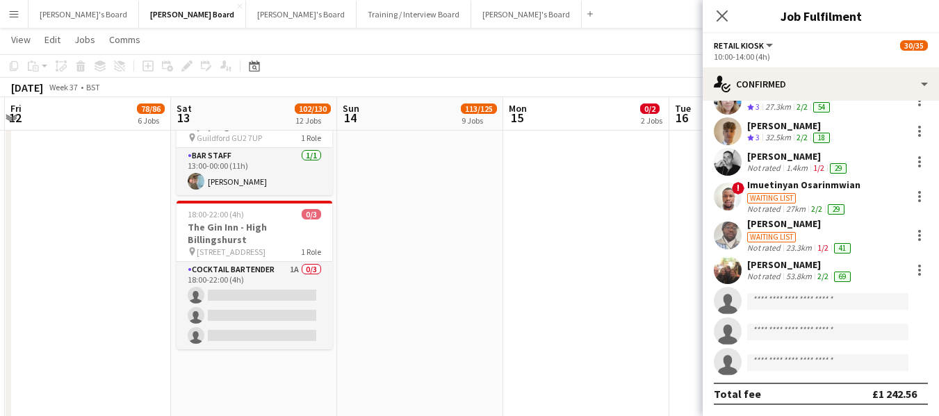
scroll to position [577, 0]
drag, startPoint x: 591, startPoint y: 259, endPoint x: 604, endPoint y: 229, distance: 32.7
click at [592, 257] on app-date-cell "07:00-14:00 (7h) 0/1 [GEOGRAPHIC_DATA] pin [GEOGRAPHIC_DATA], GU29 0AY 1 Role W…" at bounding box center [586, 43] width 166 height 886
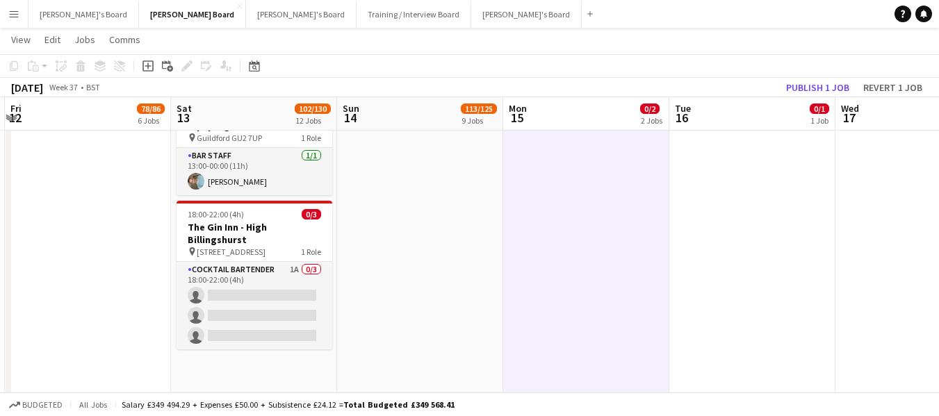
scroll to position [598, 0]
click at [803, 81] on button "Publish 1 job" at bounding box center [818, 88] width 74 height 18
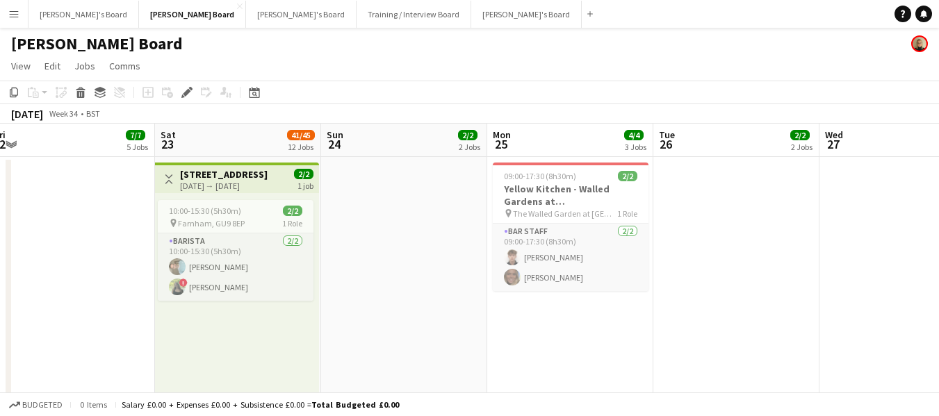
scroll to position [0, 556]
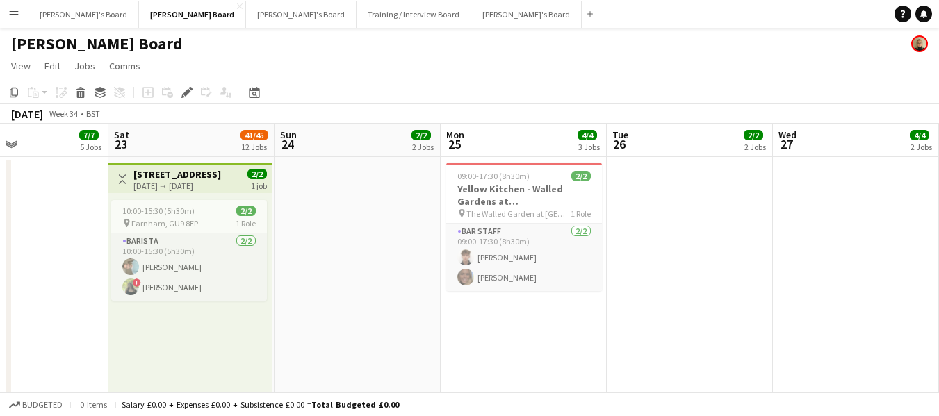
drag, startPoint x: 594, startPoint y: 132, endPoint x: 368, endPoint y: 154, distance: 227.6
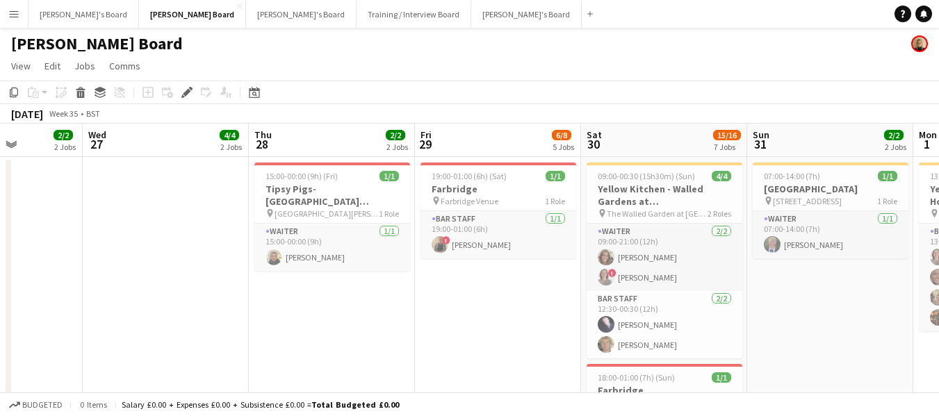
drag, startPoint x: 854, startPoint y: 142, endPoint x: 200, endPoint y: 159, distance: 654.4
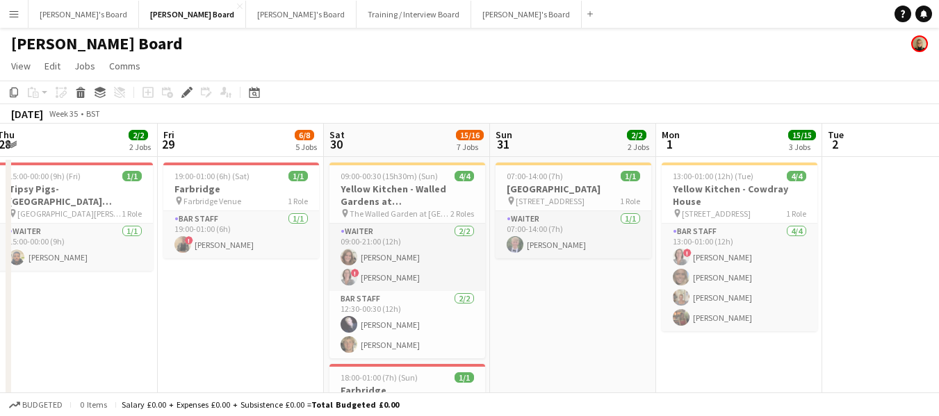
scroll to position [0, 434]
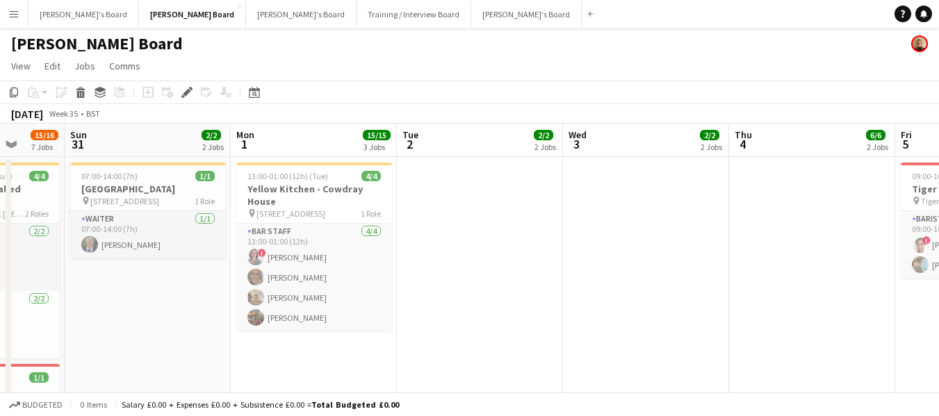
drag, startPoint x: 470, startPoint y: 142, endPoint x: 0, endPoint y: 136, distance: 470.0
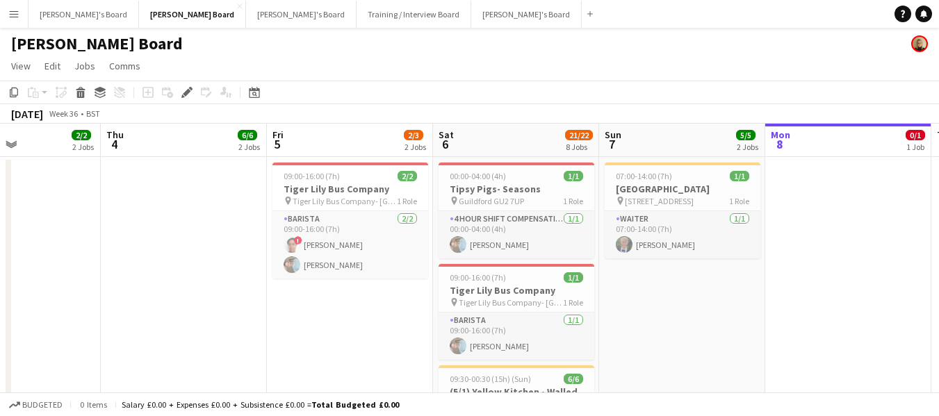
scroll to position [0, 568]
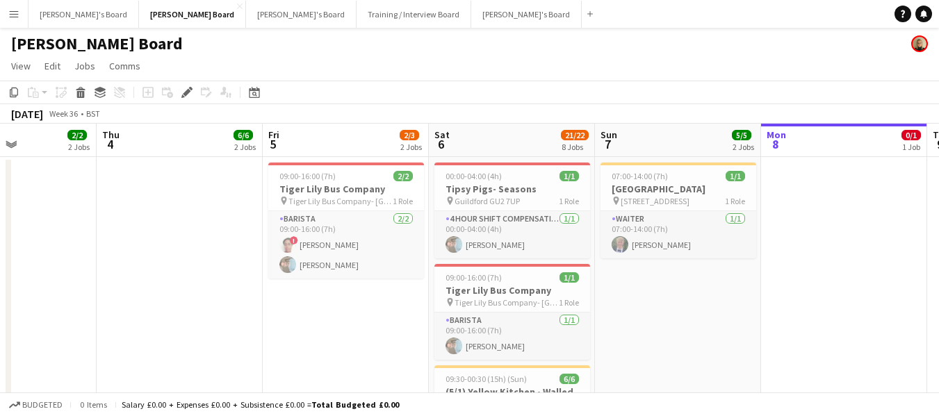
drag, startPoint x: 679, startPoint y: 139, endPoint x: 47, endPoint y: 143, distance: 632.6
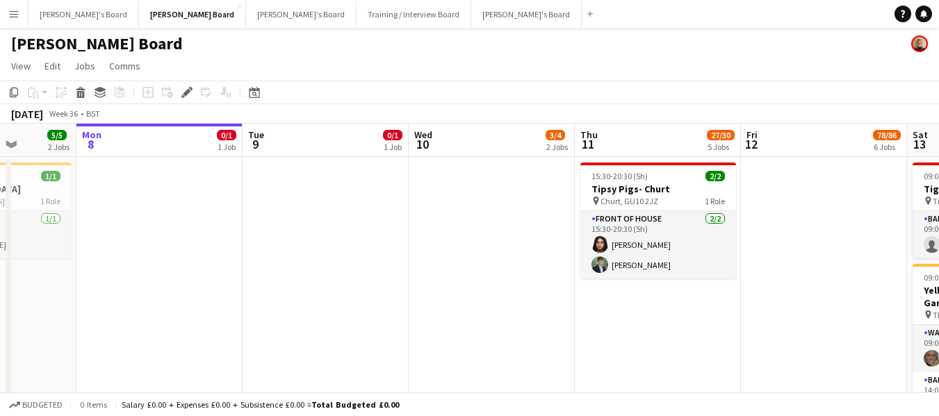
drag, startPoint x: 685, startPoint y: 147, endPoint x: 0, endPoint y: 149, distance: 684.7
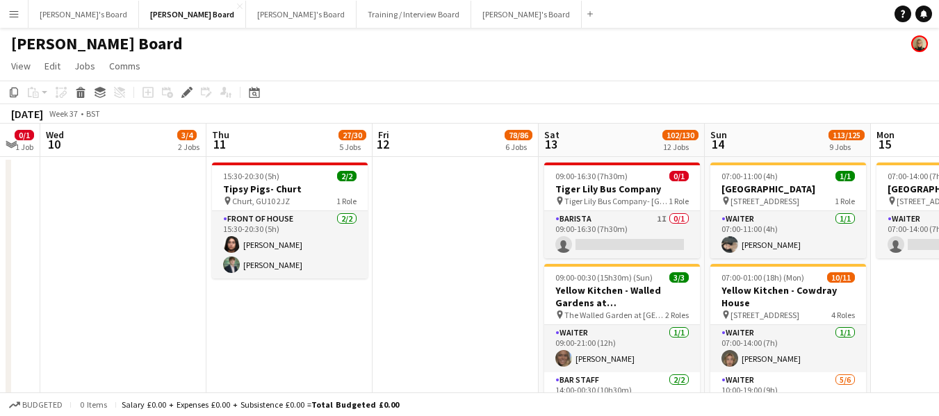
scroll to position [0, 484]
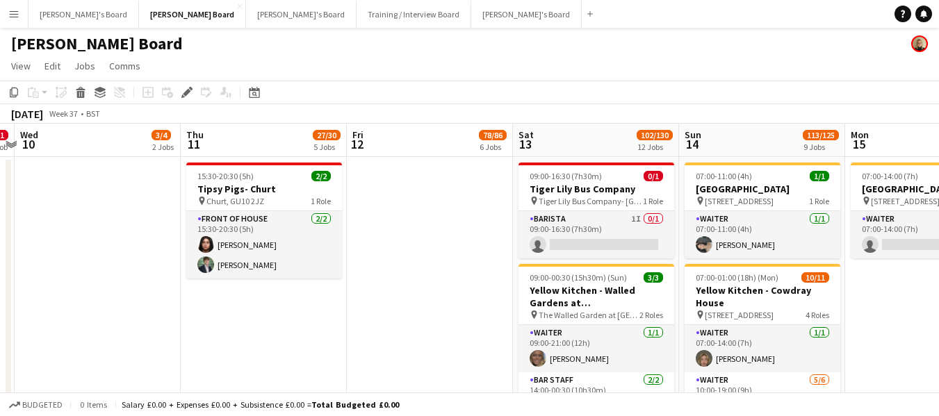
drag, startPoint x: 665, startPoint y: 137, endPoint x: 0, endPoint y: 70, distance: 668.0
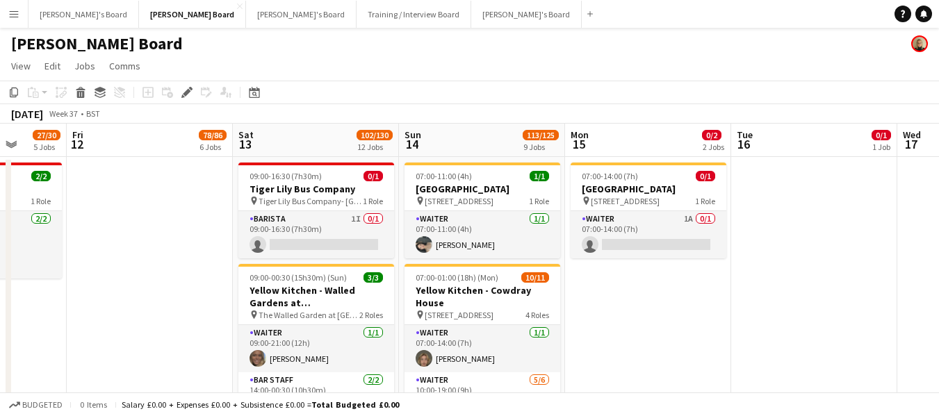
scroll to position [0, 531]
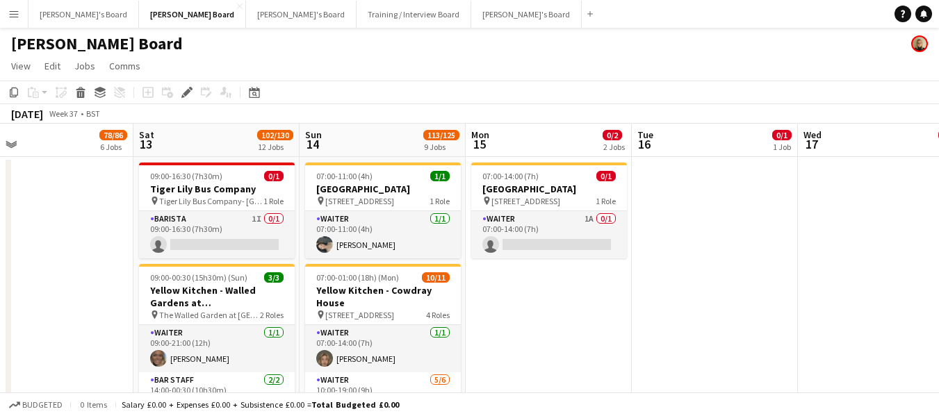
drag, startPoint x: 757, startPoint y: 136, endPoint x: 337, endPoint y: 117, distance: 420.3
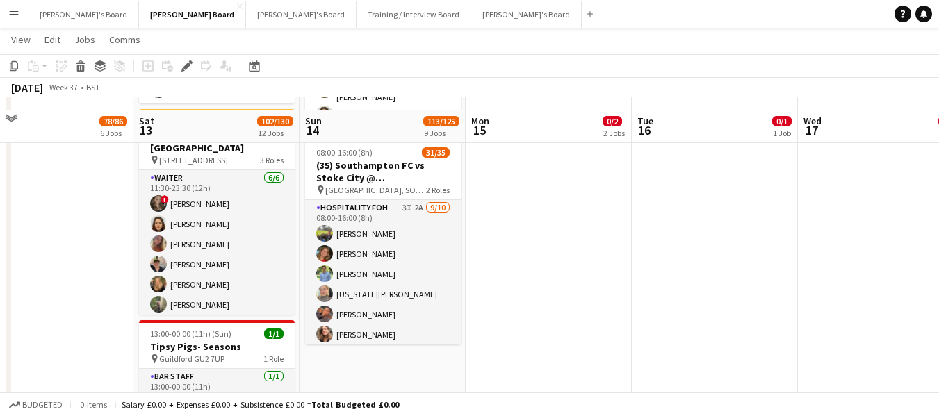
scroll to position [348, 0]
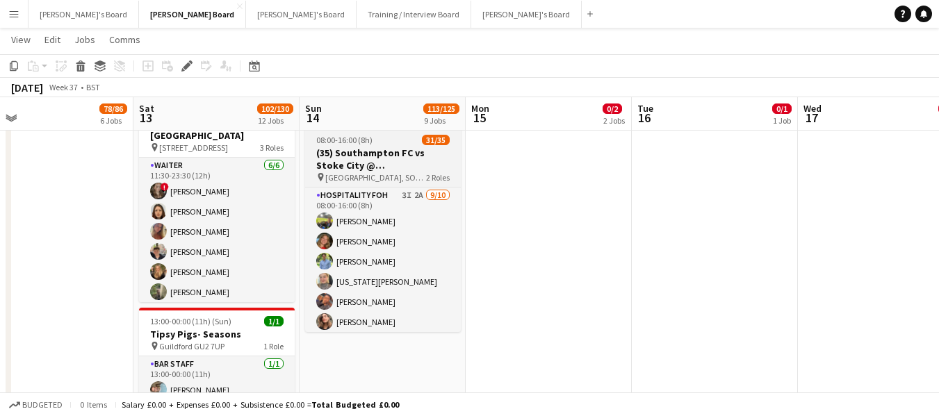
click at [388, 157] on h3 "(35) Southampton FC vs Stoke City @ [GEOGRAPHIC_DATA]" at bounding box center [383, 159] width 156 height 25
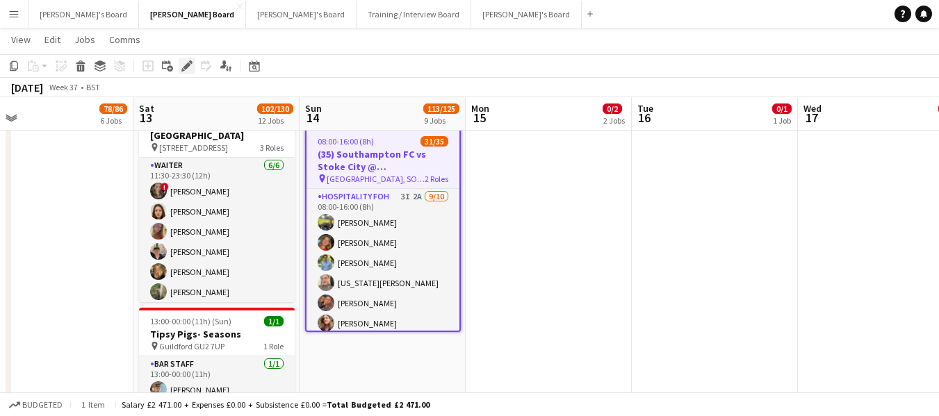
click at [187, 68] on icon at bounding box center [187, 67] width 8 height 8
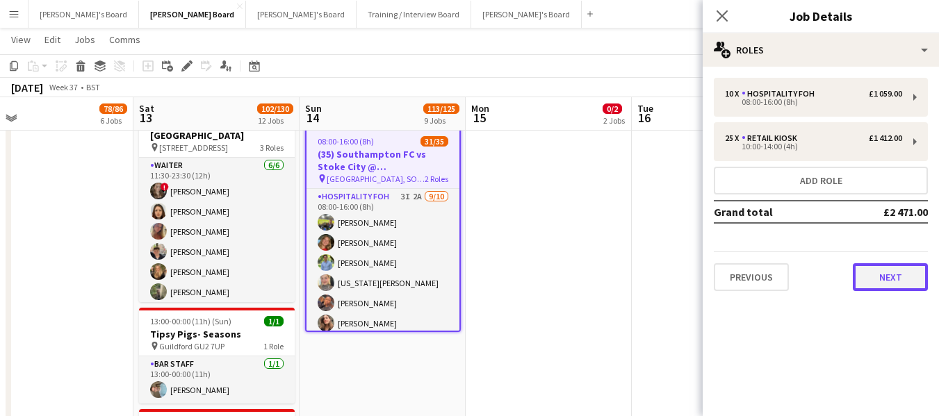
click at [885, 273] on button "Next" at bounding box center [890, 277] width 75 height 28
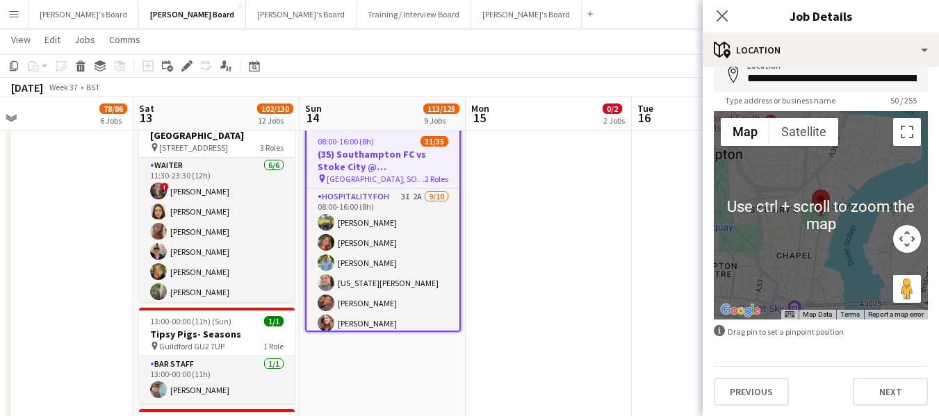
scroll to position [74, 0]
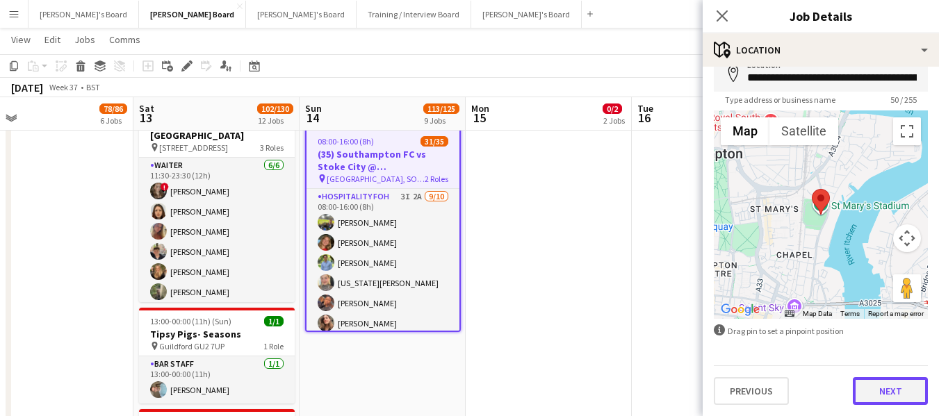
click at [887, 394] on button "Next" at bounding box center [890, 391] width 75 height 28
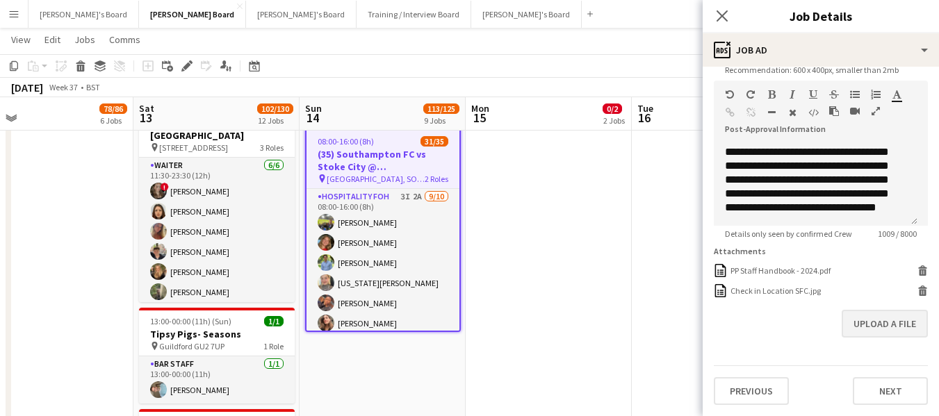
scroll to position [316, 0]
click at [884, 392] on button "Next" at bounding box center [890, 391] width 75 height 28
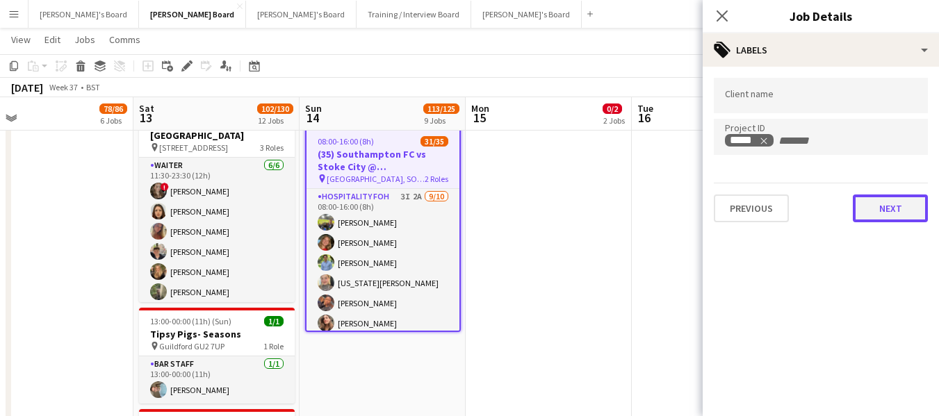
click at [875, 201] on button "Next" at bounding box center [890, 209] width 75 height 28
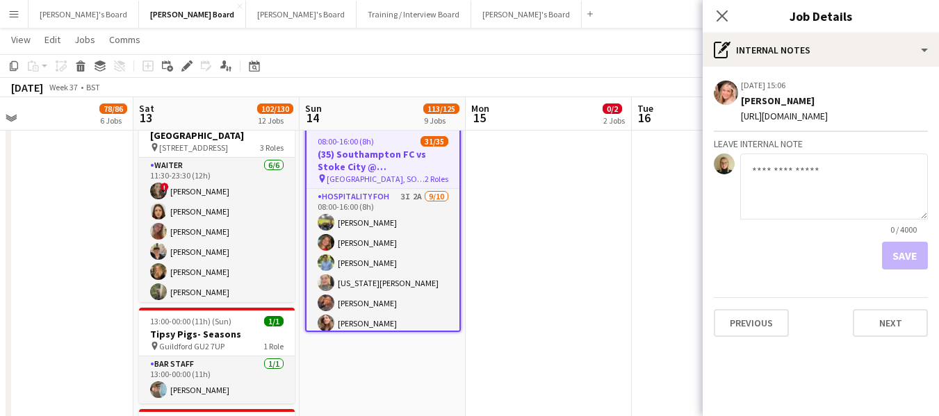
scroll to position [13, 0]
click at [561, 202] on app-date-cell "07:00-14:00 (7h) 0/1 [GEOGRAPHIC_DATA] pin [GEOGRAPHIC_DATA], GU29 0AY 1 Role W…" at bounding box center [549, 251] width 166 height 886
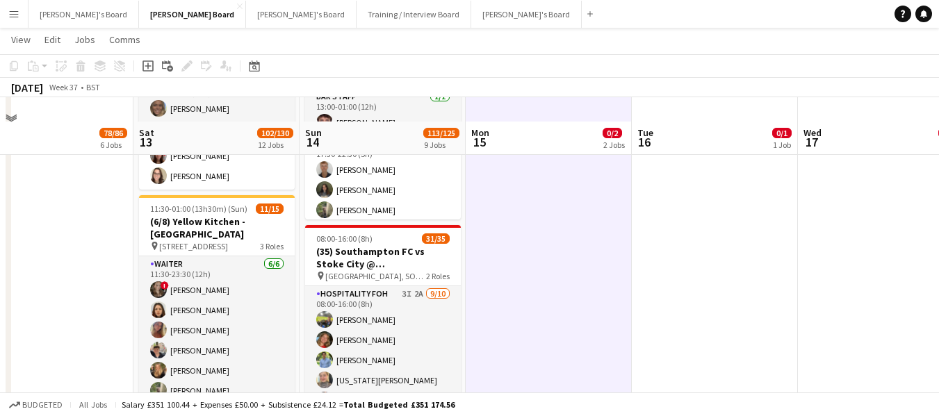
scroll to position [278, 0]
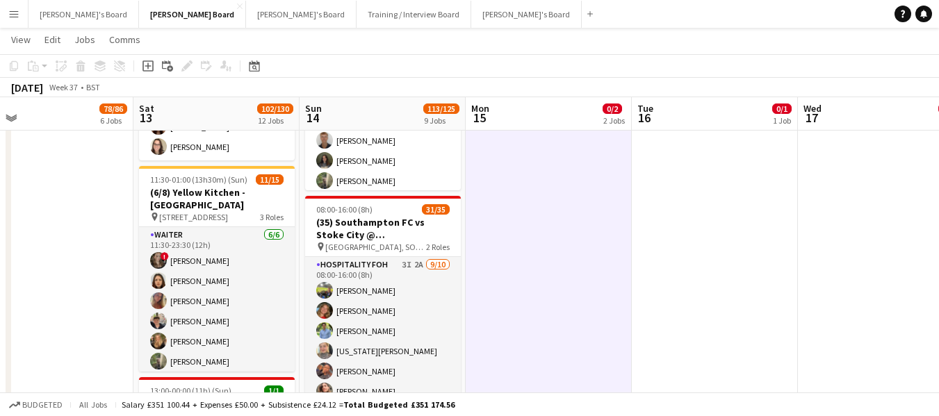
drag, startPoint x: 373, startPoint y: 267, endPoint x: 409, endPoint y: 229, distance: 53.1
click at [373, 266] on app-card-role "Hospitality FOH 3I 2A 9/10 08:00-16:00 (8h) Harry Scott katie duff William Crom…" at bounding box center [383, 371] width 156 height 229
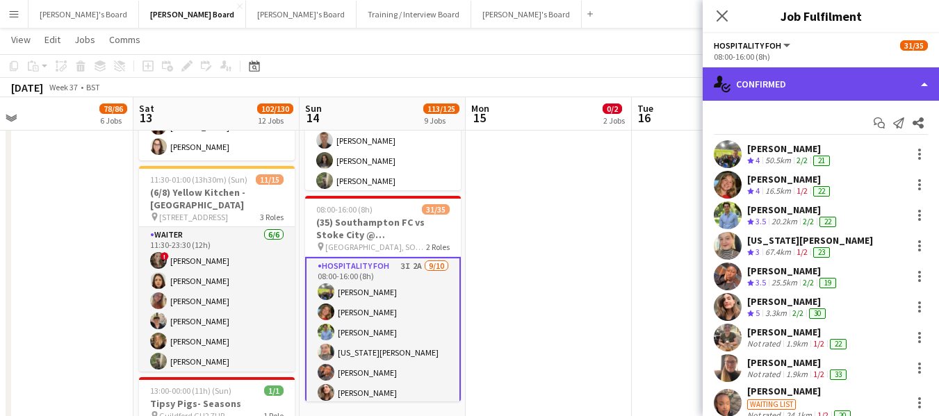
click at [834, 74] on div "single-neutral-actions-check-2 Confirmed" at bounding box center [821, 83] width 236 height 33
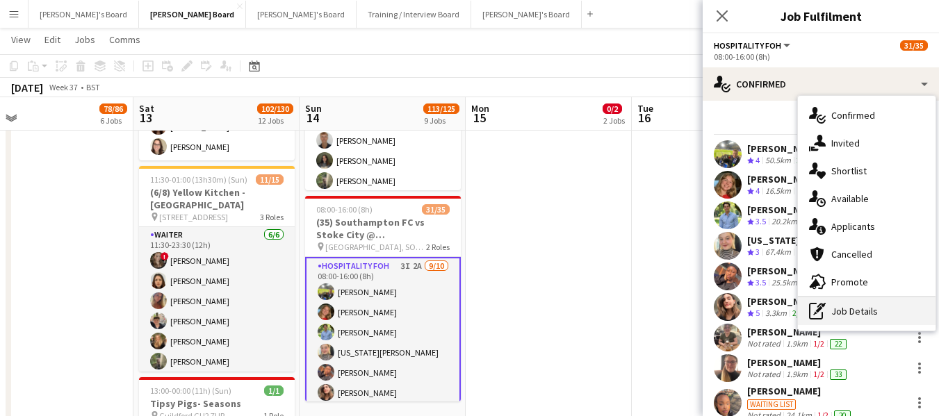
click at [869, 309] on div "pen-write Job Details" at bounding box center [867, 312] width 138 height 28
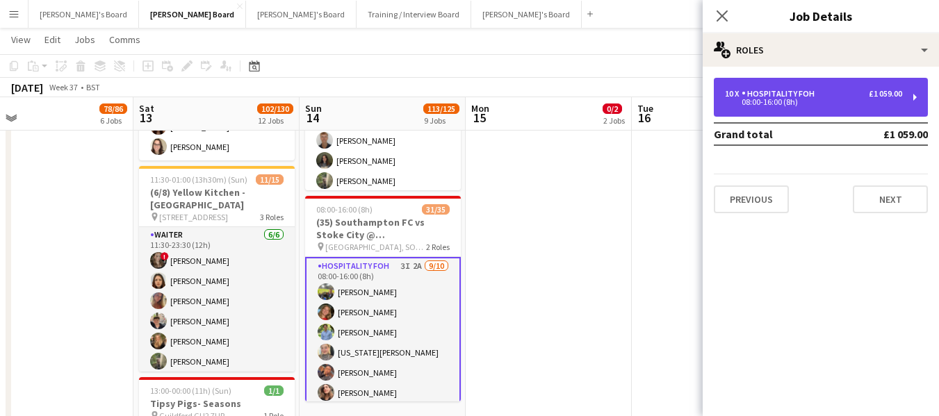
click at [814, 95] on div "Hospitality FOH" at bounding box center [781, 94] width 79 height 10
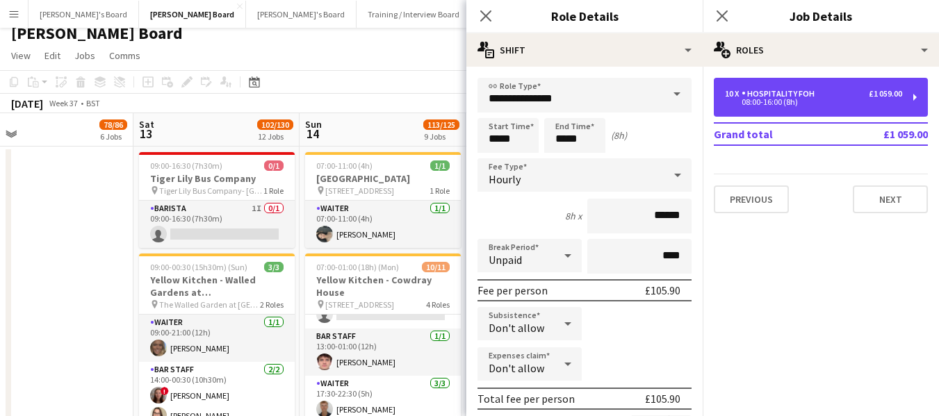
scroll to position [0, 0]
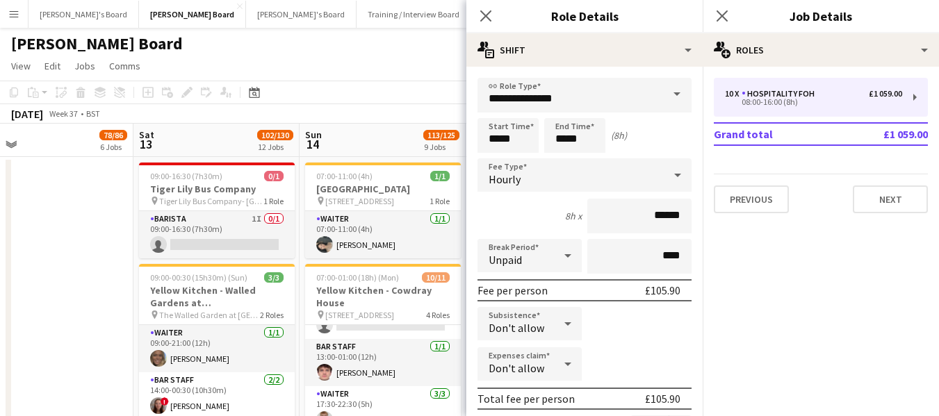
click at [412, 64] on app-page-menu "View Day view expanded Day view collapsed Month view Date picker Jump to [DATE]…" at bounding box center [469, 67] width 939 height 26
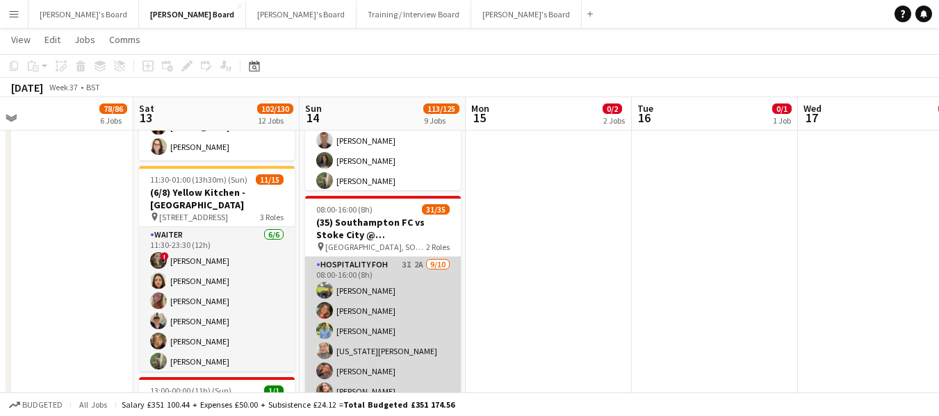
scroll to position [0, 530]
click at [372, 259] on app-card-role "Hospitality FOH 3I 2A 9/10 08:00-16:00 (8h) Harry Scott katie duff William Crom…" at bounding box center [384, 371] width 156 height 229
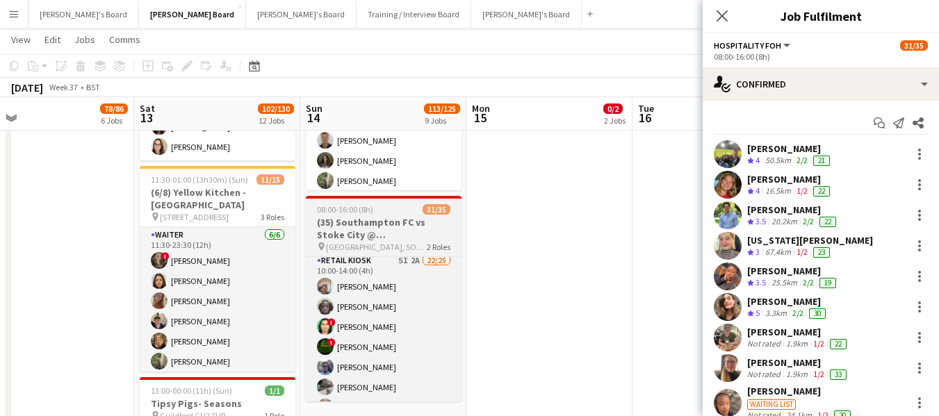
scroll to position [183, 0]
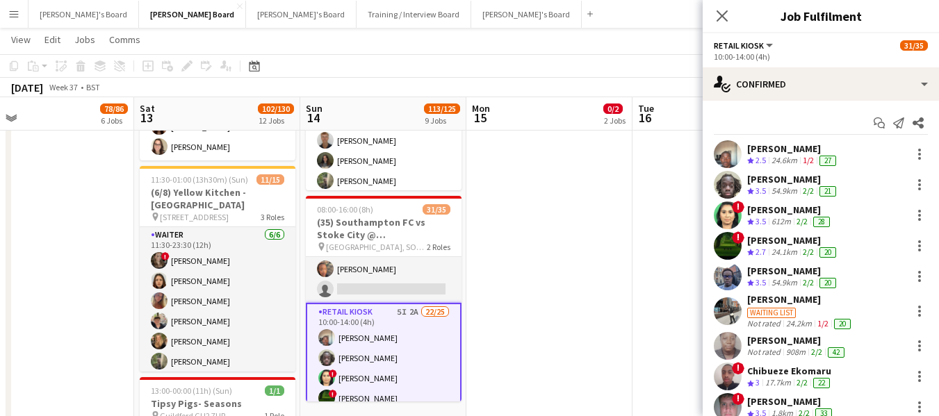
scroll to position [181, 0]
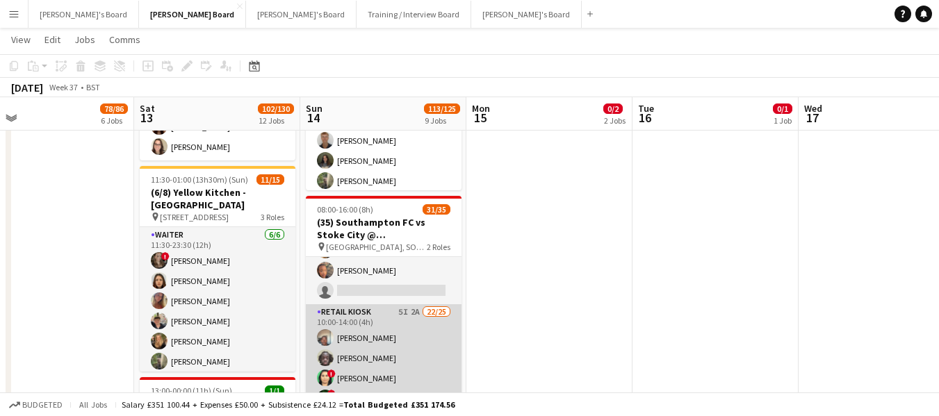
scroll to position [0, 530]
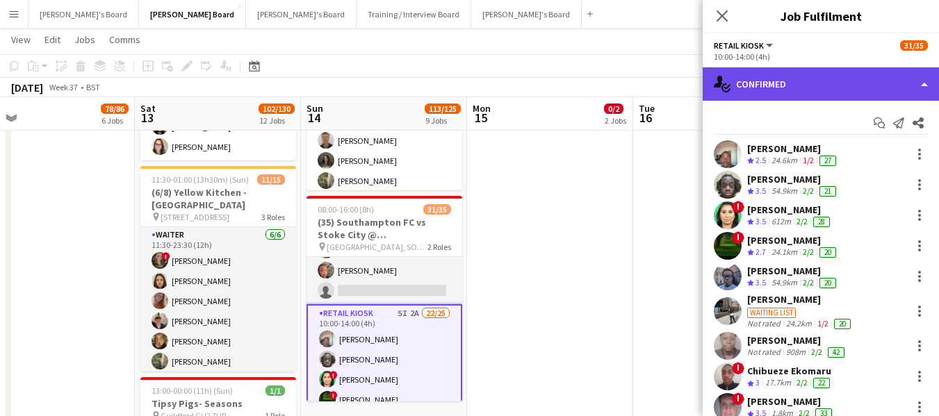
click at [839, 81] on div "single-neutral-actions-check-2 Confirmed" at bounding box center [821, 83] width 236 height 33
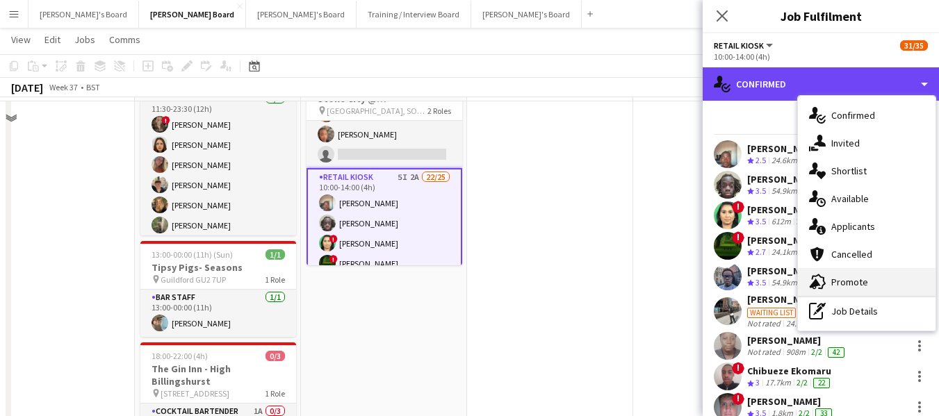
scroll to position [417, 0]
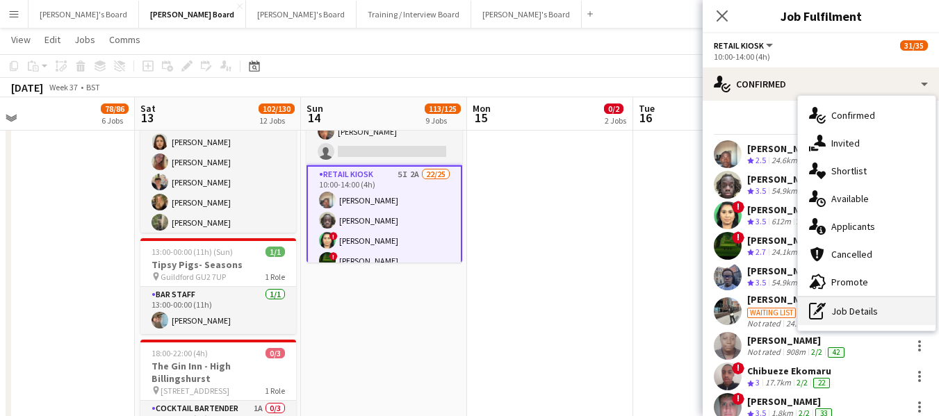
click at [854, 308] on div "pen-write Job Details" at bounding box center [867, 312] width 138 height 28
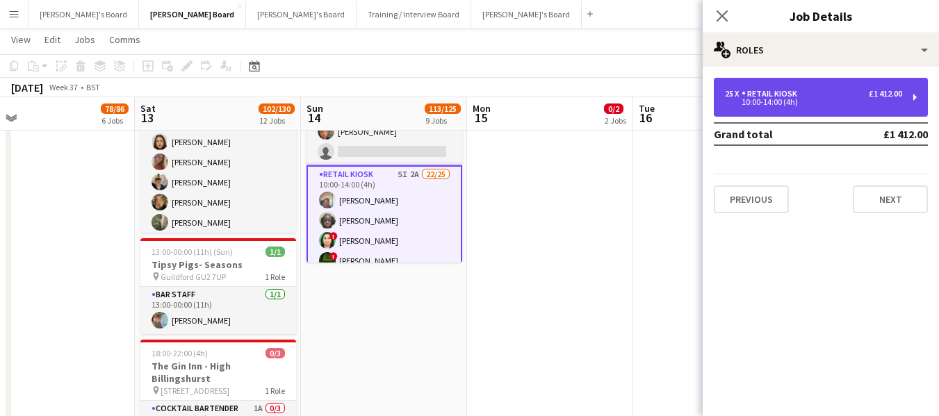
click at [847, 94] on div "25 x Retail Kiosk £1 412.00" at bounding box center [813, 94] width 177 height 10
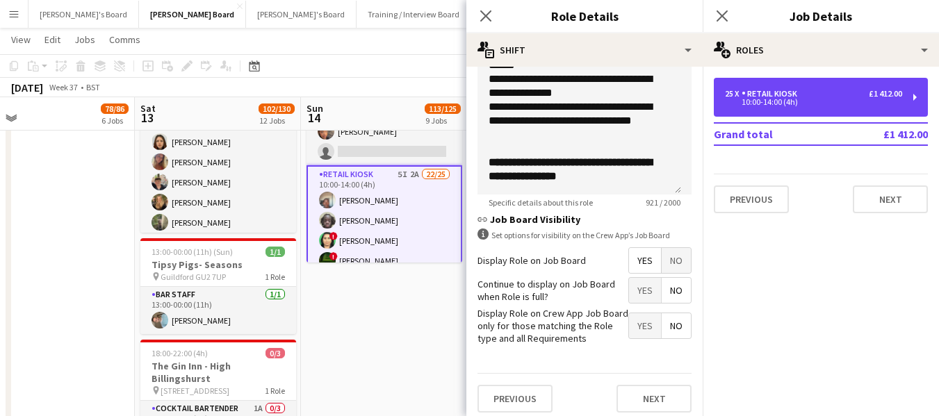
scroll to position [526, 0]
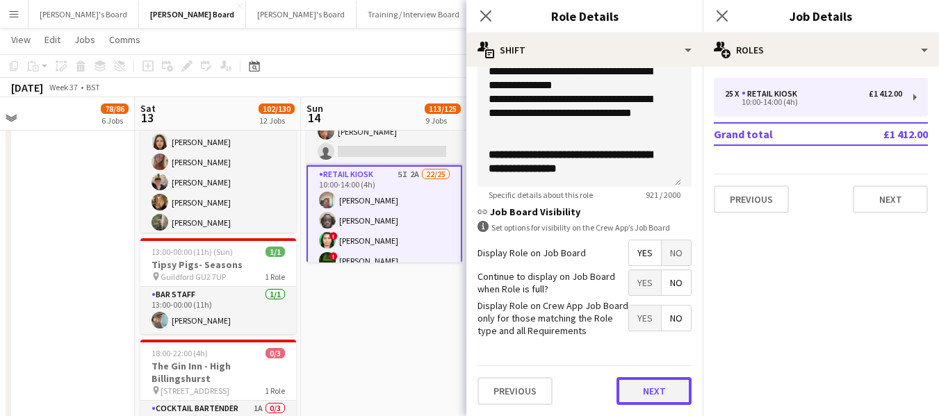
click at [650, 386] on button "Next" at bounding box center [654, 391] width 75 height 28
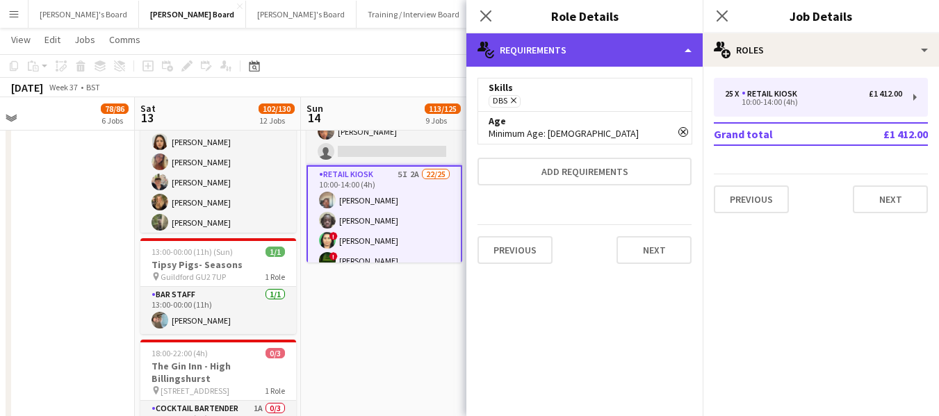
click at [631, 49] on div "multiple-actions-check-2 Requirements" at bounding box center [584, 49] width 236 height 33
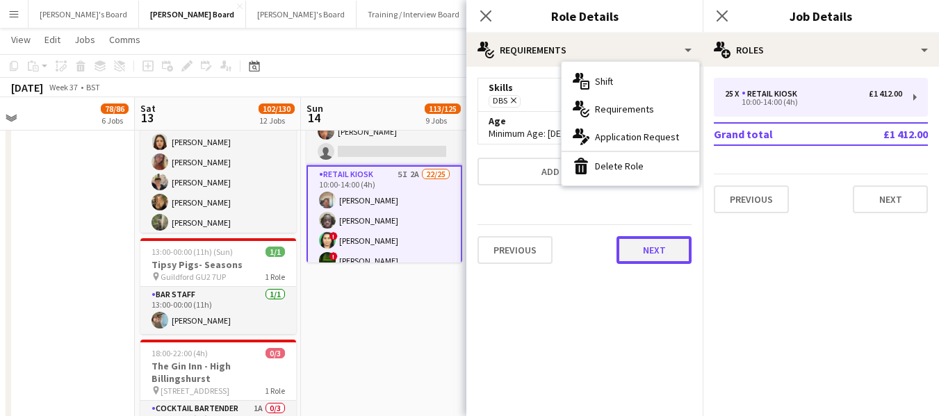
click at [653, 257] on button "Next" at bounding box center [654, 250] width 75 height 28
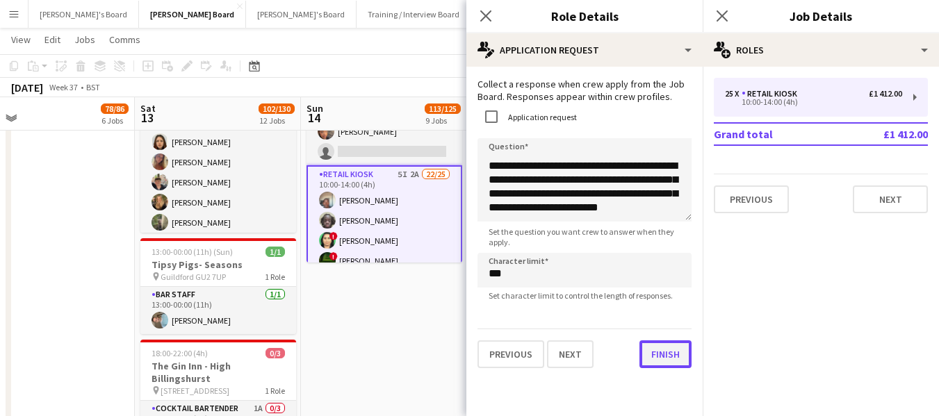
click at [651, 359] on button "Finish" at bounding box center [666, 355] width 52 height 28
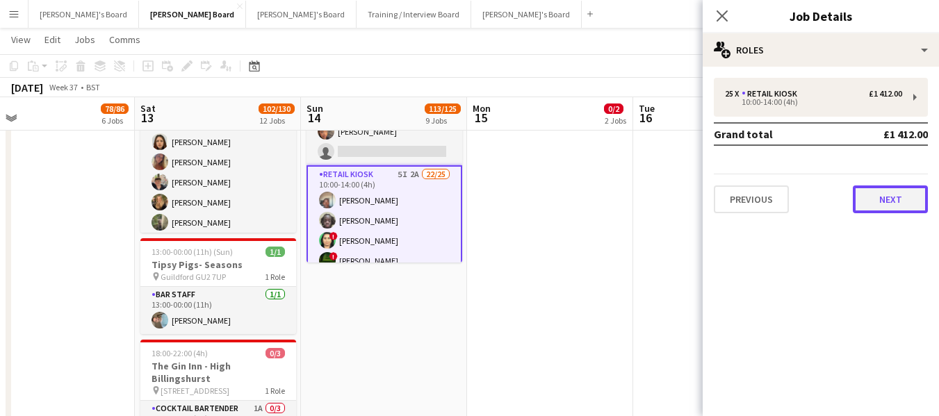
click at [901, 197] on button "Next" at bounding box center [890, 200] width 75 height 28
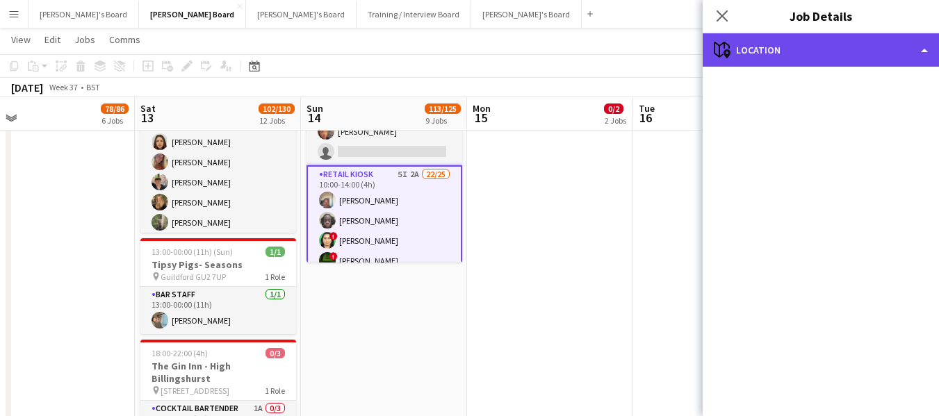
click at [910, 51] on div "maps-pin-1 Location" at bounding box center [821, 49] width 236 height 33
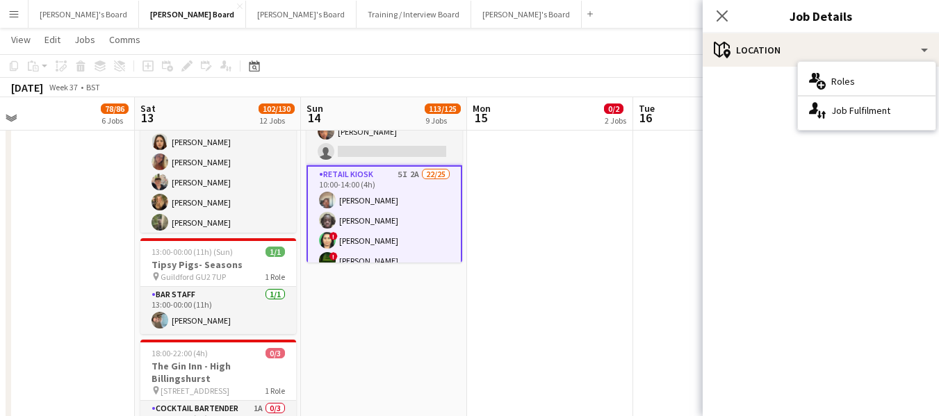
click at [552, 58] on app-toolbar "Copy Paste Paste Ctrl+V Paste with crew Ctrl+Shift+V Paste linked Job [GEOGRAPH…" at bounding box center [469, 66] width 939 height 24
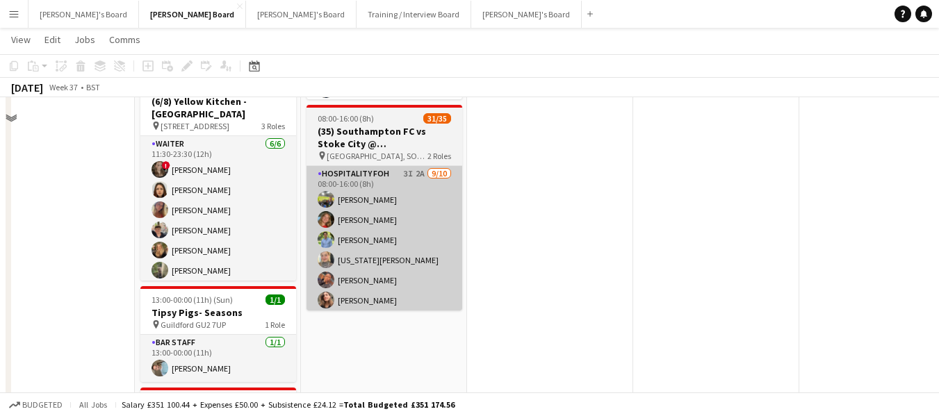
scroll to position [278, 0]
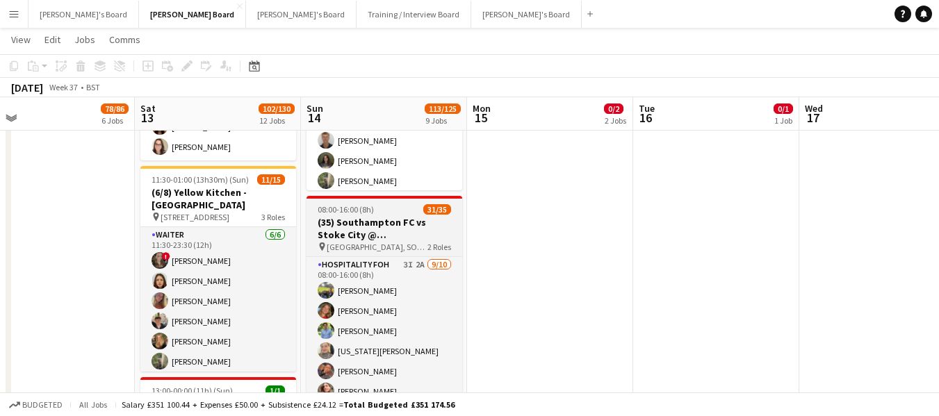
click at [365, 215] on app-job-card "08:00-16:00 (8h) 31/35 (35) Southampton FC vs Stoke City @ St Mary's Stadium, S…" at bounding box center [385, 299] width 156 height 206
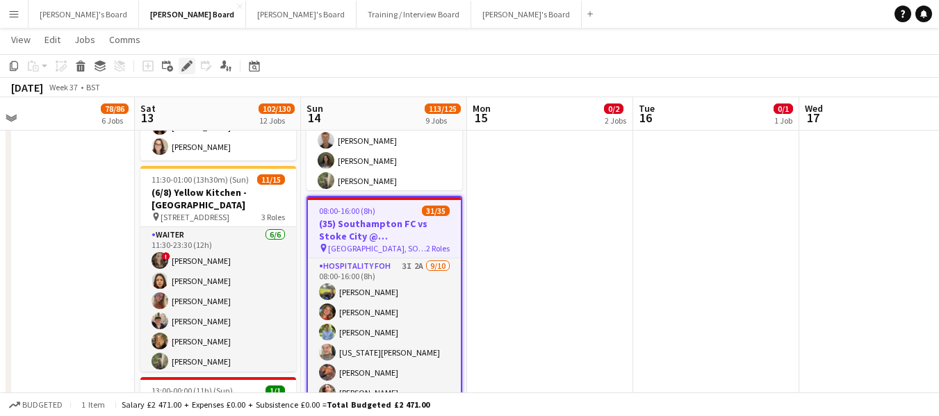
click at [190, 64] on icon at bounding box center [187, 67] width 8 height 8
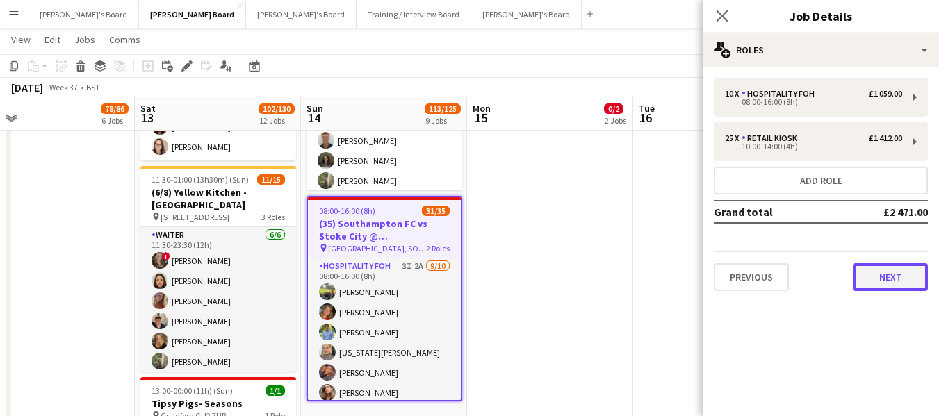
click at [888, 275] on button "Next" at bounding box center [890, 277] width 75 height 28
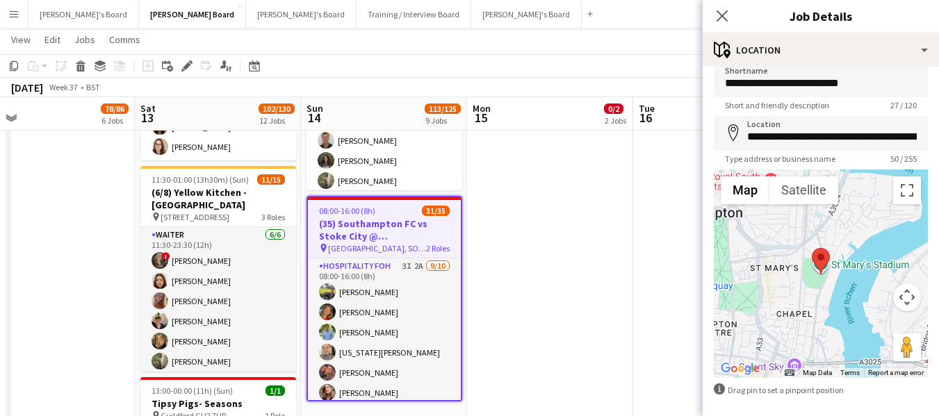
scroll to position [74, 0]
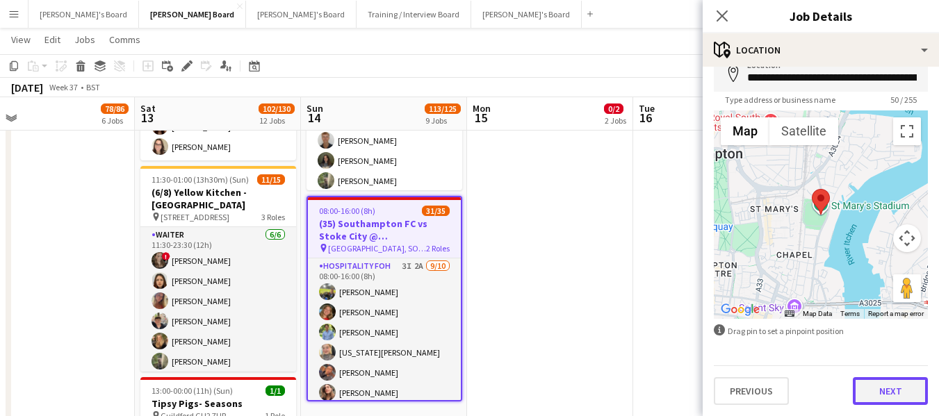
click at [874, 396] on button "Next" at bounding box center [890, 391] width 75 height 28
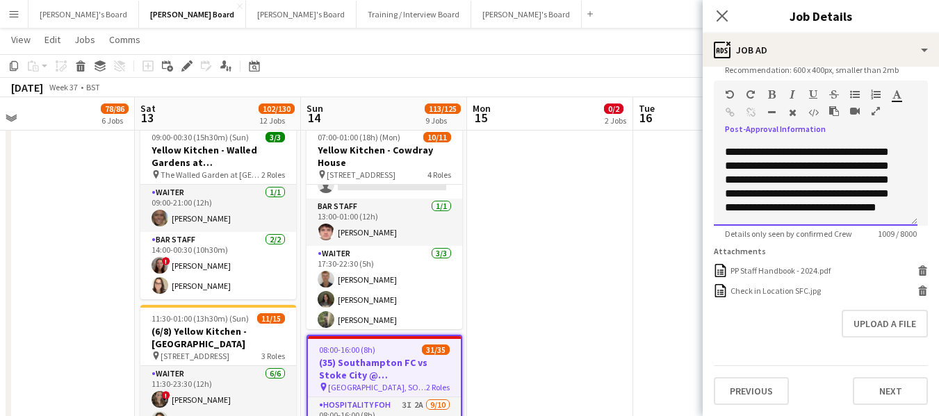
scroll to position [316, 0]
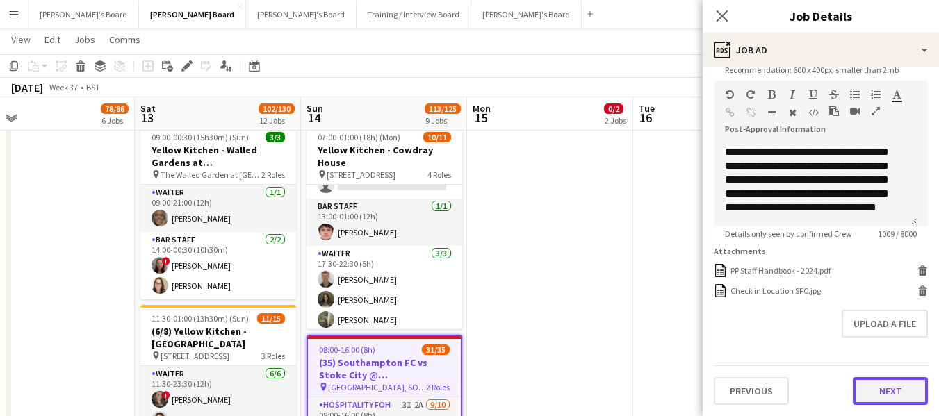
click at [886, 393] on button "Next" at bounding box center [890, 391] width 75 height 28
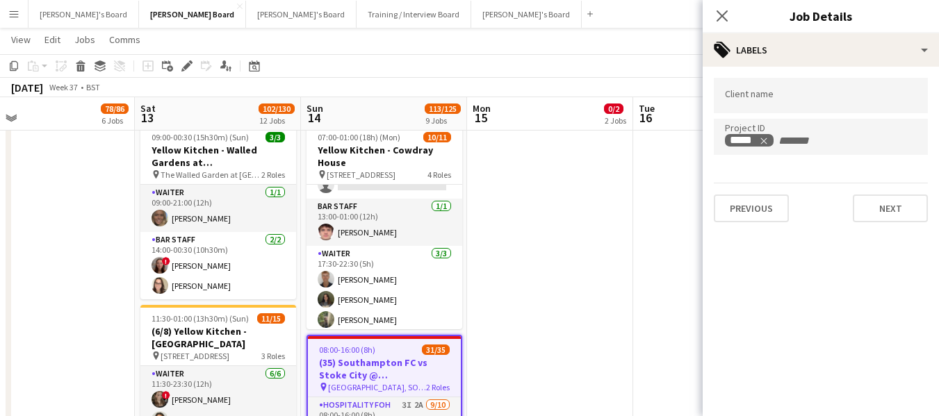
scroll to position [0, 0]
click at [900, 213] on button "Next" at bounding box center [890, 209] width 75 height 28
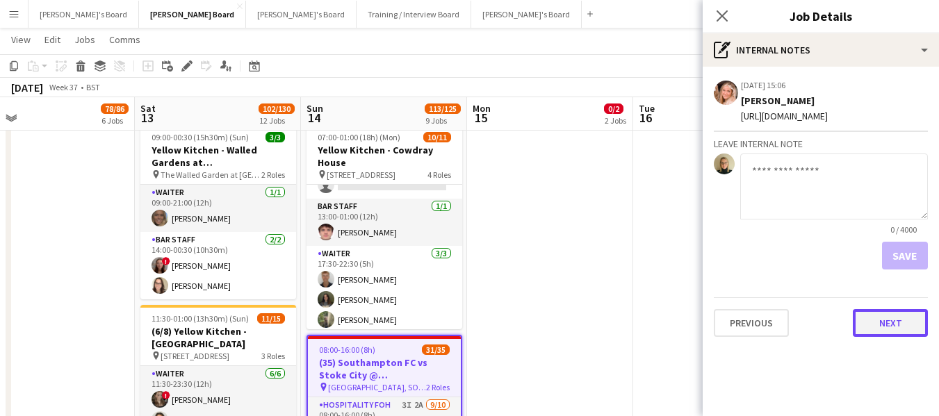
click at [872, 337] on button "Next" at bounding box center [890, 323] width 75 height 28
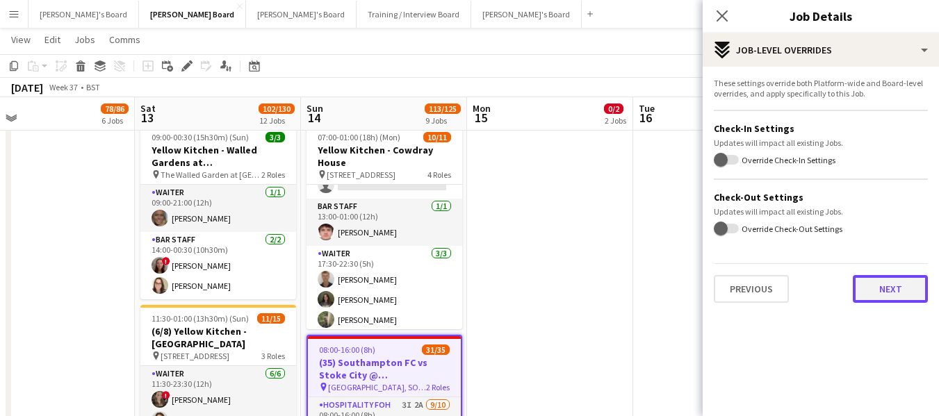
click at [899, 288] on button "Next" at bounding box center [890, 289] width 75 height 28
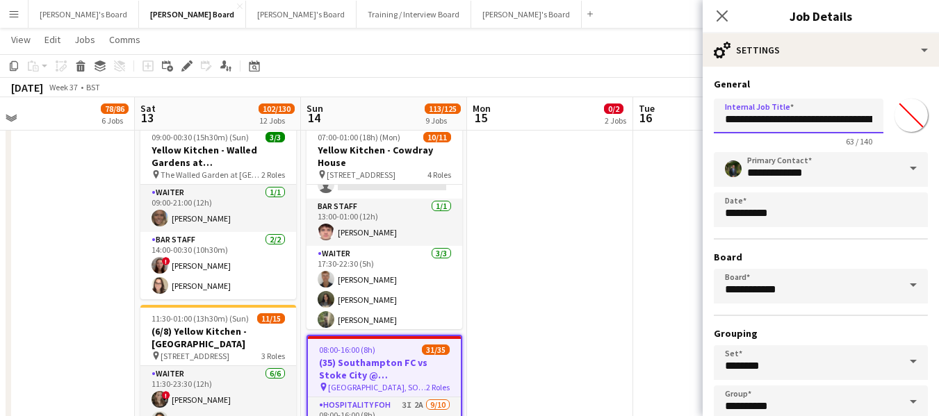
click at [820, 108] on input "**********" at bounding box center [799, 116] width 170 height 35
click at [864, 122] on input "**********" at bounding box center [799, 116] width 170 height 35
type input "**********"
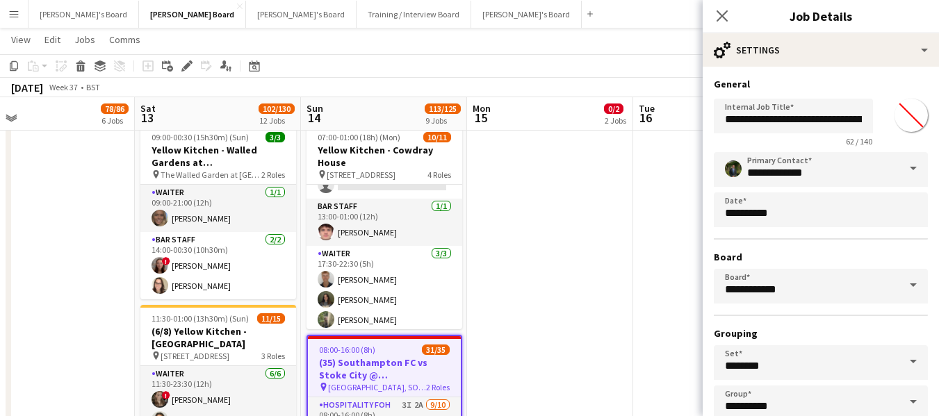
click at [841, 85] on h3 "General" at bounding box center [821, 84] width 214 height 13
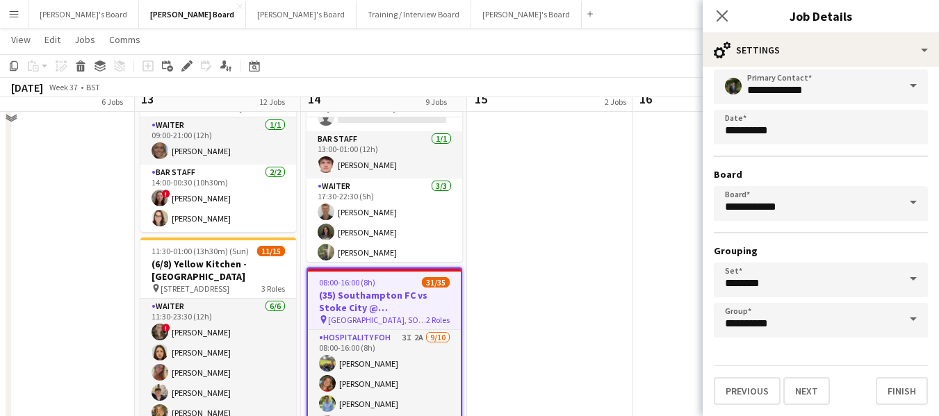
scroll to position [209, 0]
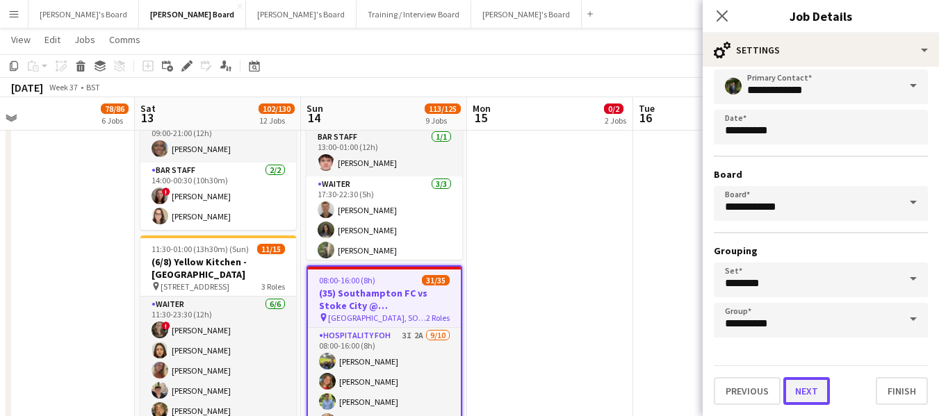
click at [815, 396] on button "Next" at bounding box center [806, 391] width 47 height 28
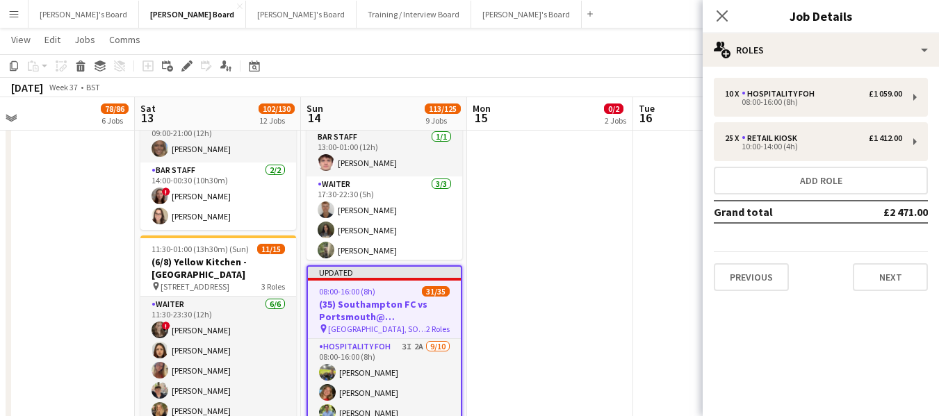
scroll to position [0, 0]
click at [907, 286] on button "Next" at bounding box center [890, 277] width 75 height 28
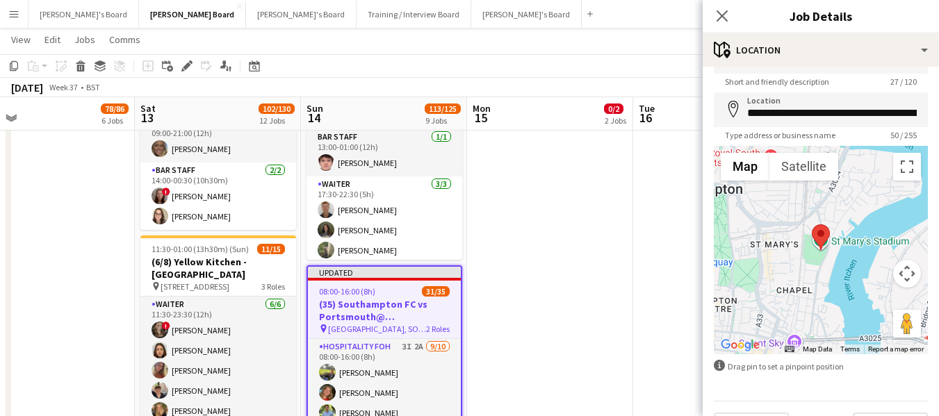
scroll to position [74, 0]
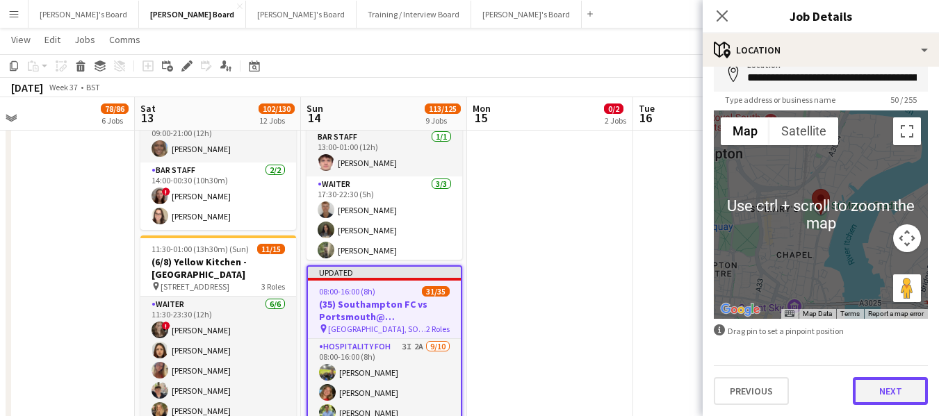
click at [879, 397] on button "Next" at bounding box center [890, 391] width 75 height 28
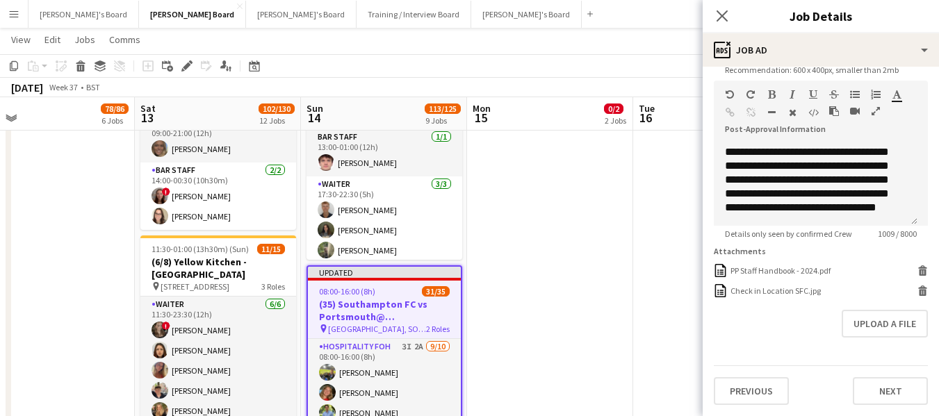
scroll to position [316, 0]
click at [877, 390] on button "Next" at bounding box center [890, 391] width 75 height 28
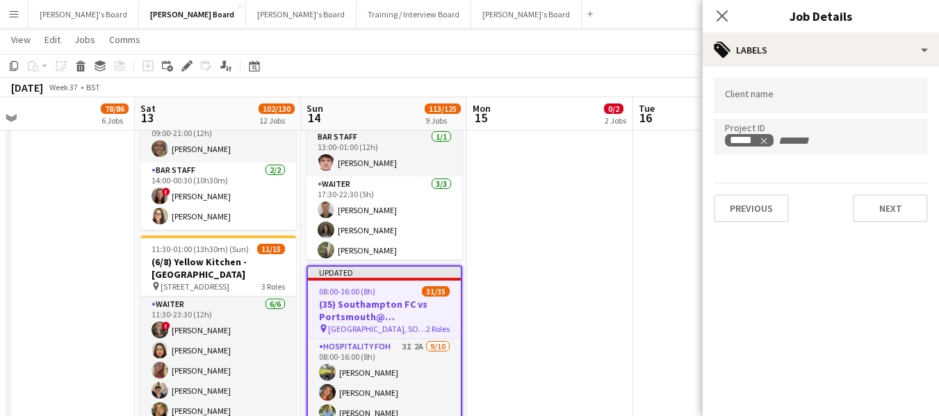
scroll to position [0, 0]
click at [880, 216] on button "Next" at bounding box center [890, 209] width 75 height 28
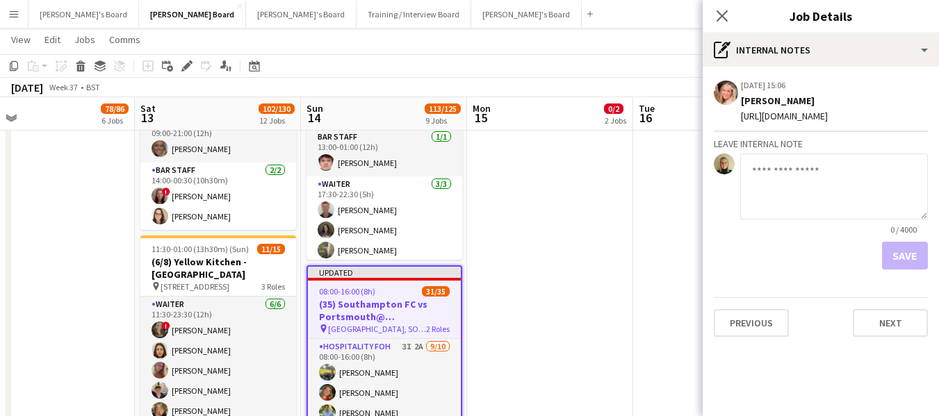
click at [892, 270] on div "Save" at bounding box center [821, 256] width 214 height 28
click at [879, 348] on div "29-08-2025 15:06 Edit internal note Delete internal note Fran Dancona https://p…" at bounding box center [821, 208] width 236 height 282
click at [883, 337] on button "Next" at bounding box center [890, 323] width 75 height 28
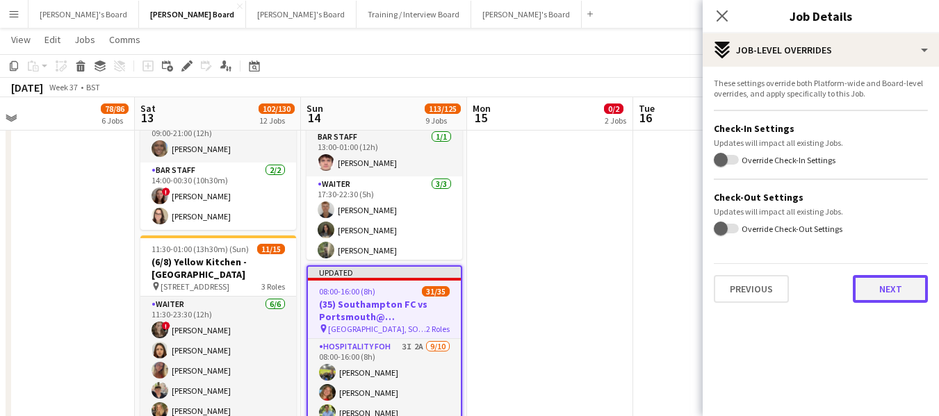
click at [891, 296] on button "Next" at bounding box center [890, 289] width 75 height 28
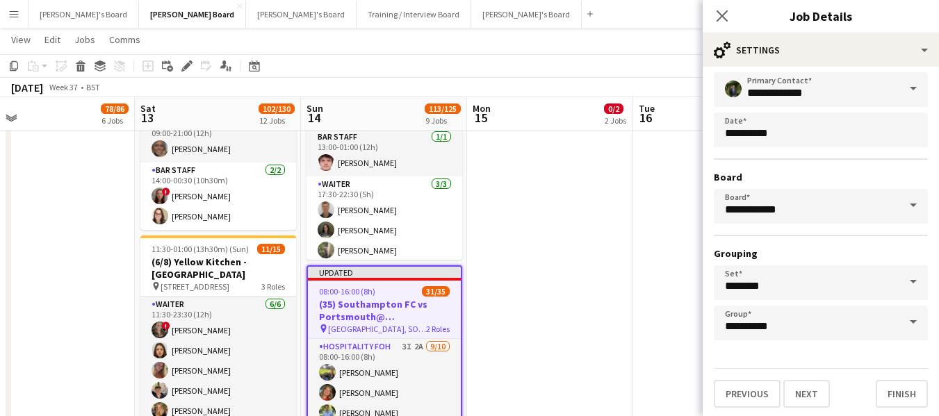
scroll to position [83, 0]
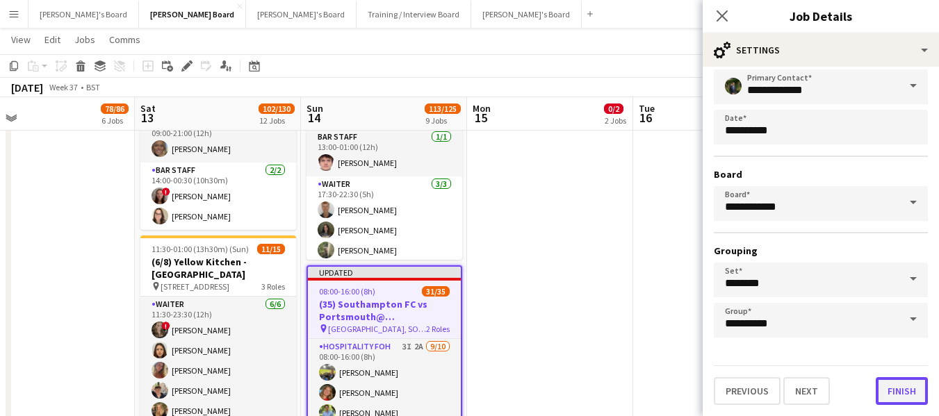
click at [887, 389] on button "Finish" at bounding box center [902, 391] width 52 height 28
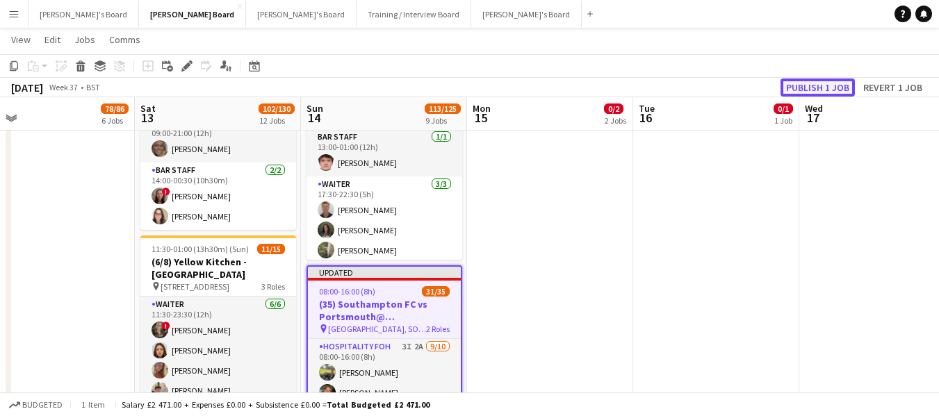
click at [827, 90] on button "Publish 1 job" at bounding box center [818, 88] width 74 height 18
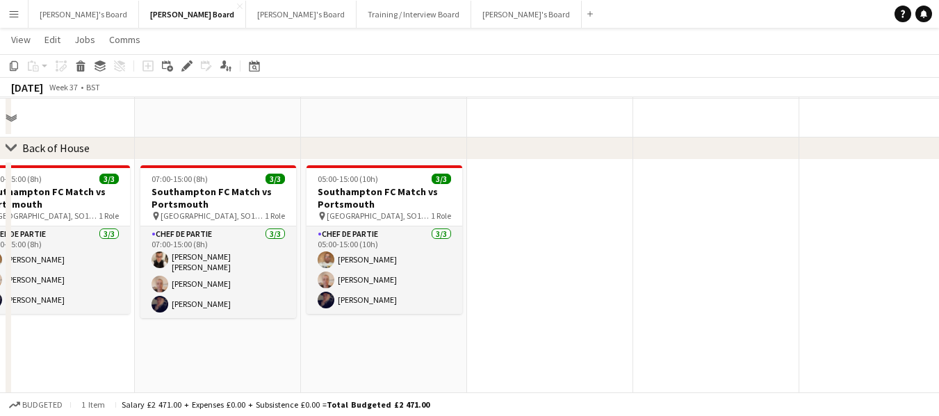
scroll to position [2225, 0]
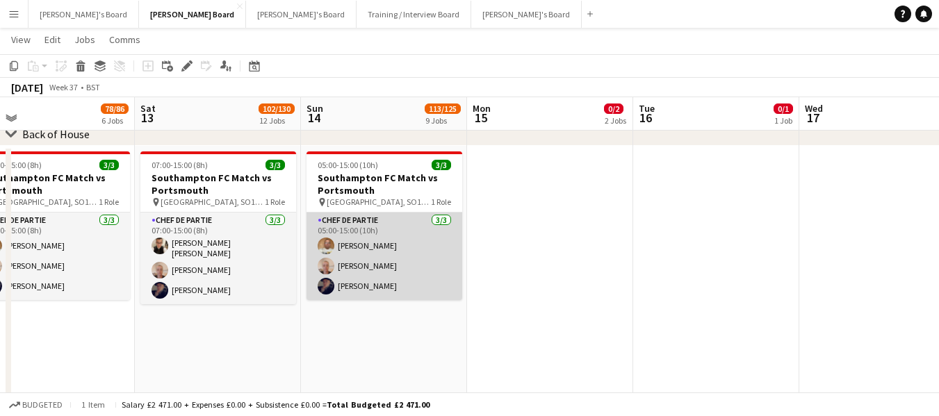
click at [369, 219] on app-card-role "Chef de Partie [DATE] 05:00-15:00 (10h) [PERSON_NAME] [PERSON_NAME] [PERSON_NAM…" at bounding box center [385, 257] width 156 height 88
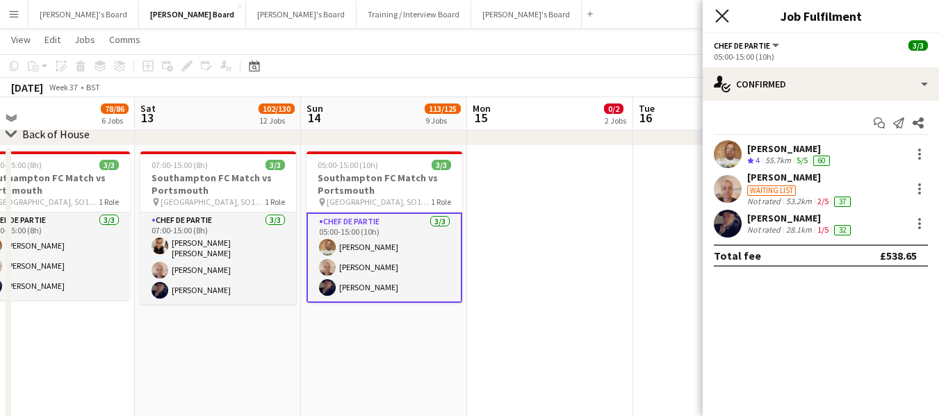
click at [721, 16] on icon "Close pop-in" at bounding box center [721, 15] width 13 height 13
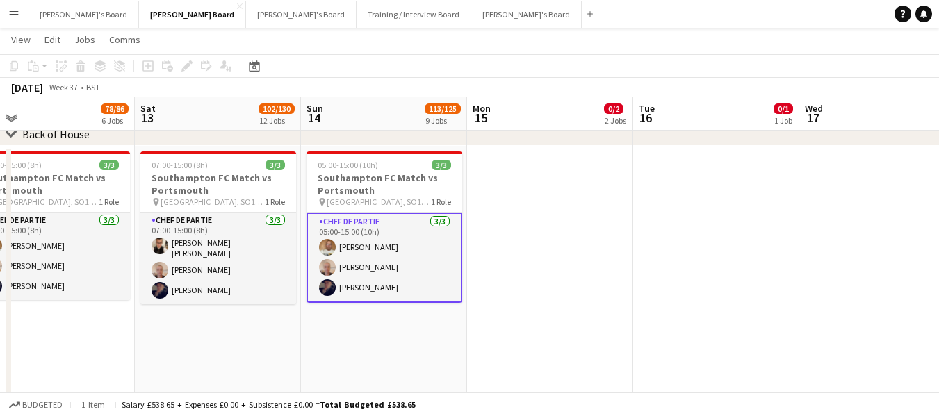
click at [268, 328] on app-date-cell "07:00-15:00 (8h) 3/3 Southampton FC Match vs Portsmouth pin St Mary's Stadium, …" at bounding box center [218, 350] width 166 height 409
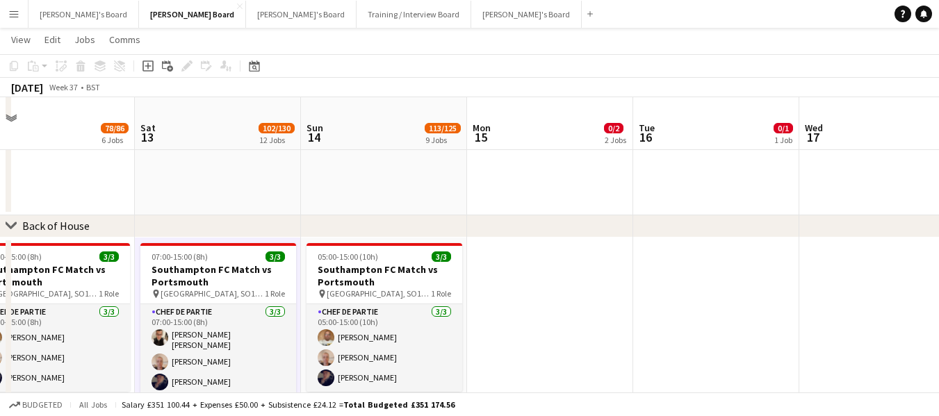
scroll to position [2155, 0]
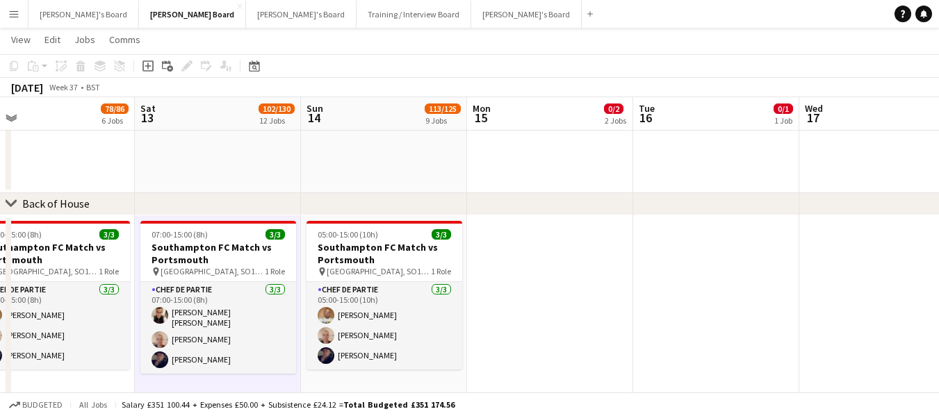
click at [15, 12] on app-icon "Menu" at bounding box center [13, 13] width 11 height 11
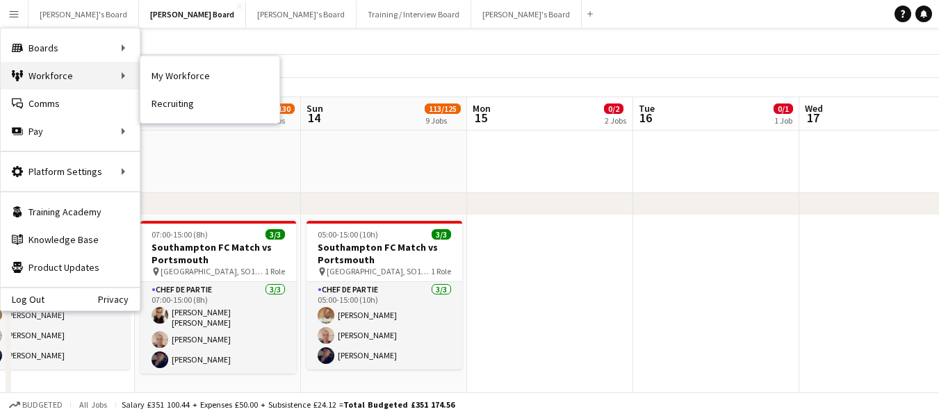
click at [70, 78] on div "Workforce Workforce" at bounding box center [70, 76] width 139 height 28
click at [121, 75] on div "Workforce Workforce" at bounding box center [70, 76] width 139 height 28
click at [54, 72] on div "Workforce Workforce" at bounding box center [70, 76] width 139 height 28
click at [55, 69] on div "Workforce Workforce" at bounding box center [70, 76] width 139 height 28
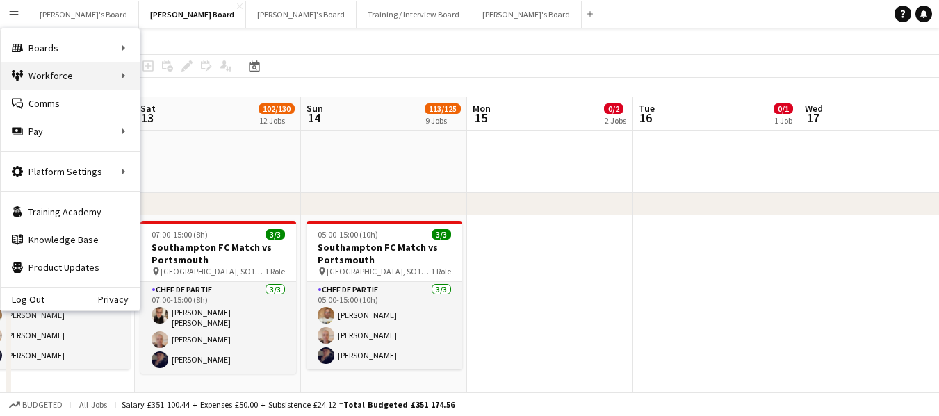
click at [56, 73] on div "Workforce Workforce" at bounding box center [70, 76] width 139 height 28
click at [138, 74] on div "Workforce Workforce" at bounding box center [70, 76] width 139 height 28
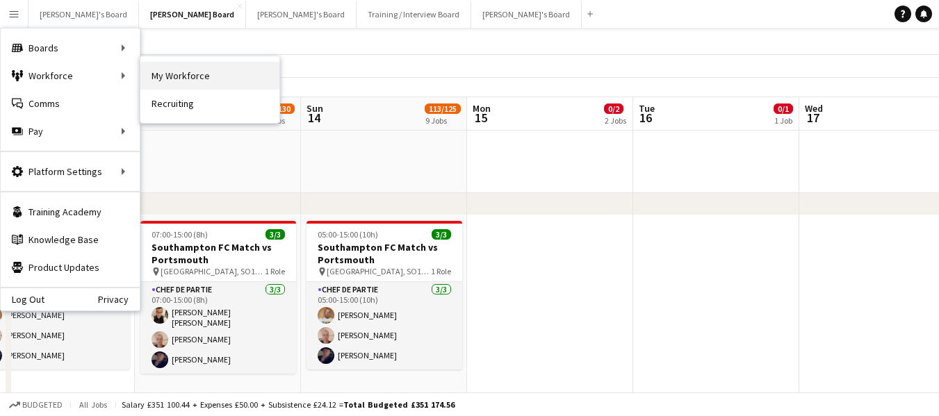
click at [155, 74] on link "My Workforce" at bounding box center [209, 76] width 139 height 28
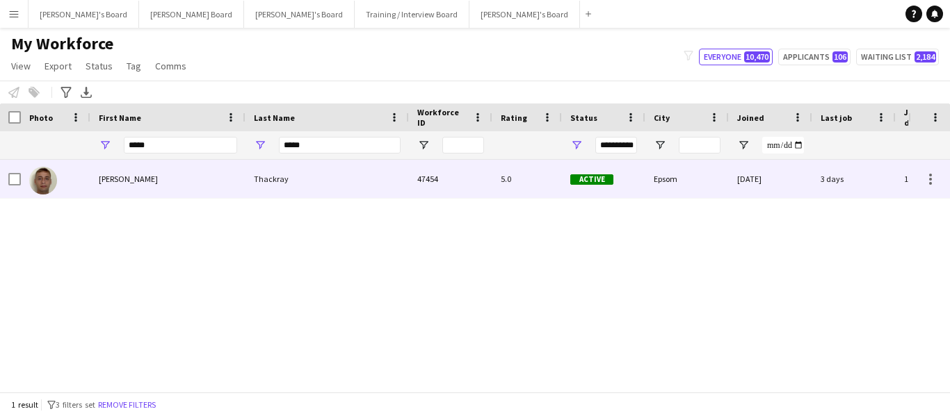
click at [181, 179] on div "James" at bounding box center [167, 179] width 155 height 38
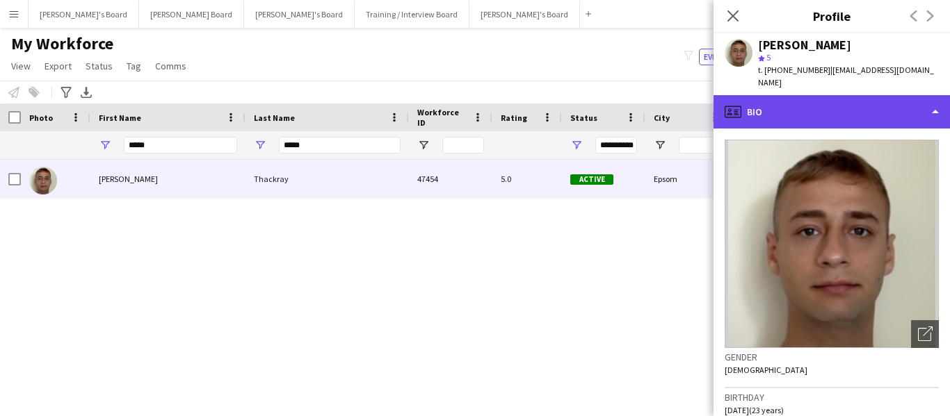
click at [853, 101] on div "profile Bio" at bounding box center [831, 111] width 236 height 33
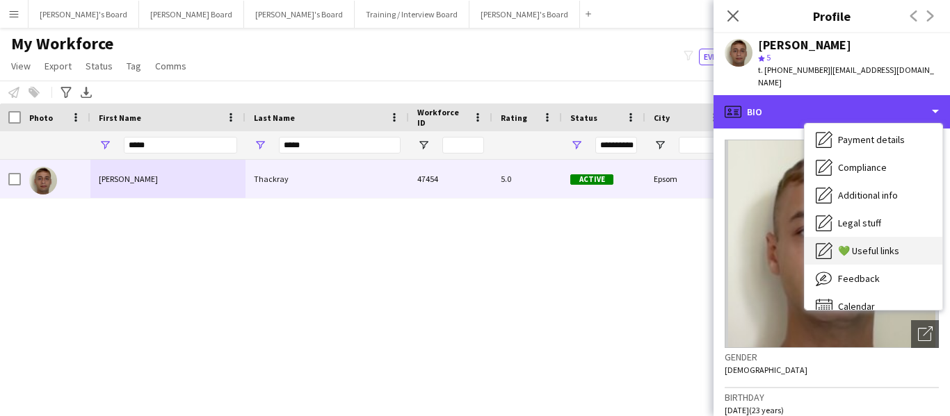
scroll to position [186, 0]
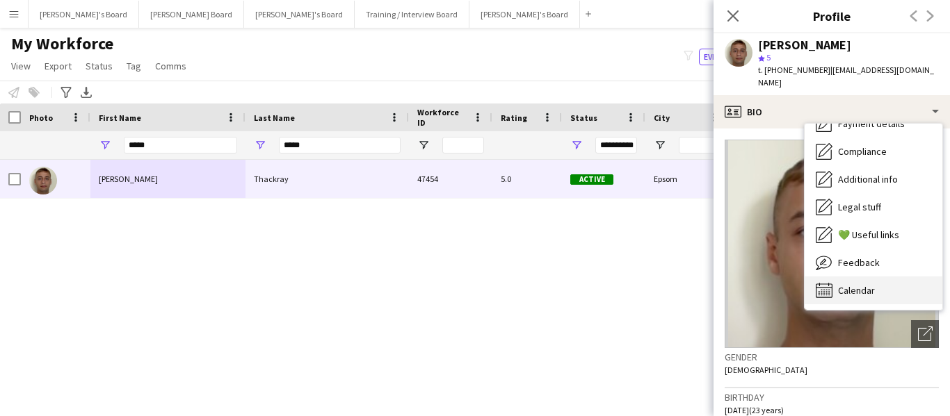
click at [880, 280] on div "Calendar Calendar" at bounding box center [873, 291] width 138 height 28
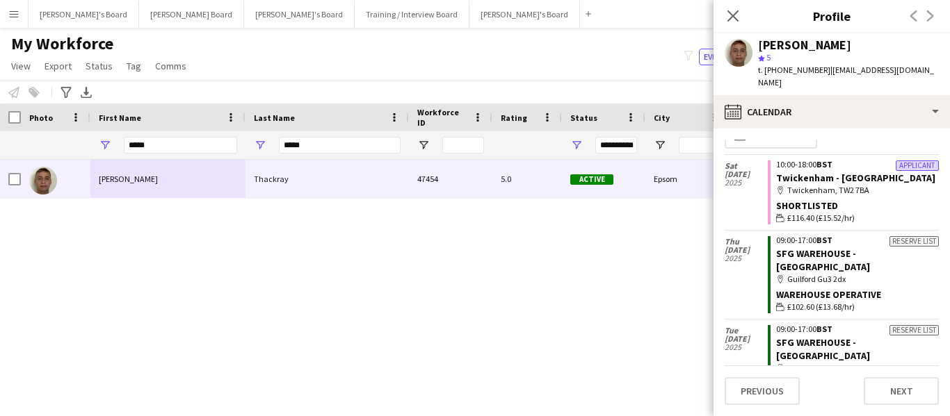
scroll to position [0, 0]
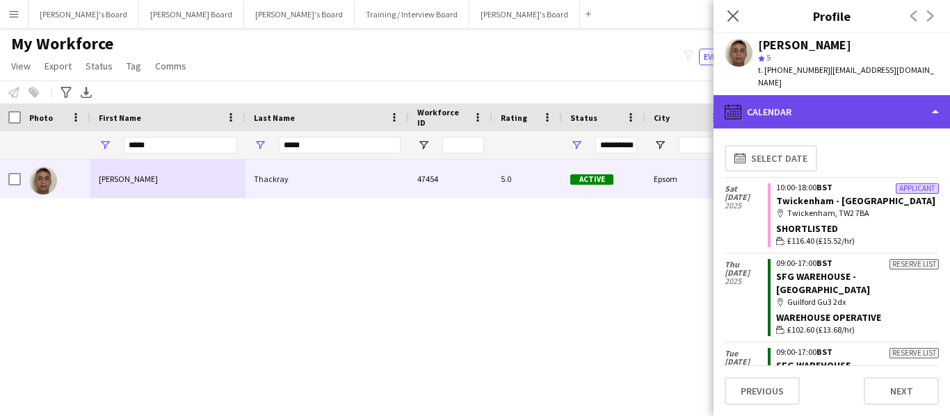
click at [805, 98] on div "calendar-full Calendar" at bounding box center [831, 111] width 236 height 33
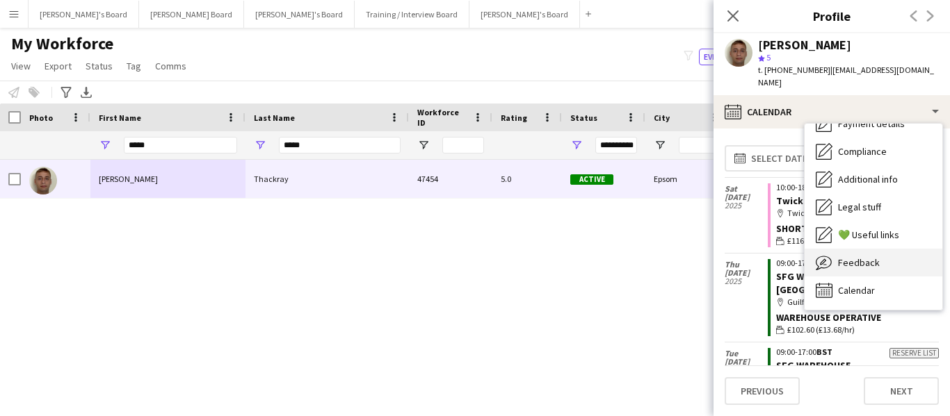
click at [849, 257] on span "Feedback" at bounding box center [859, 263] width 42 height 13
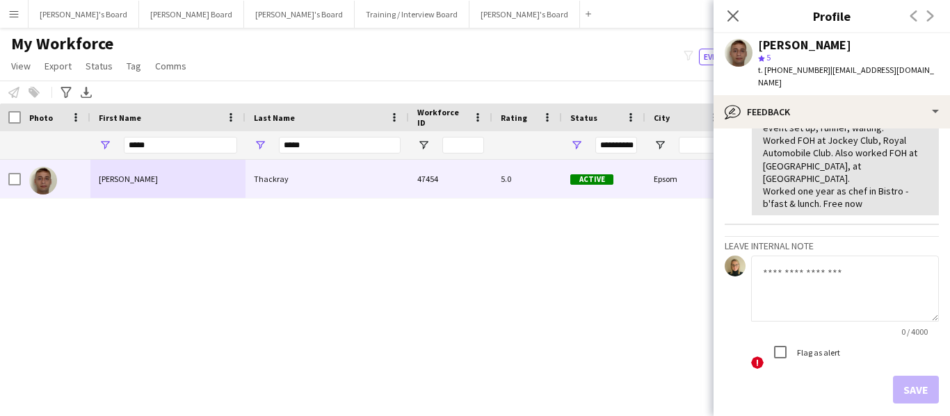
scroll to position [139, 0]
click at [775, 256] on textarea at bounding box center [845, 287] width 188 height 66
click at [826, 263] on textarea "**" at bounding box center [845, 287] width 188 height 66
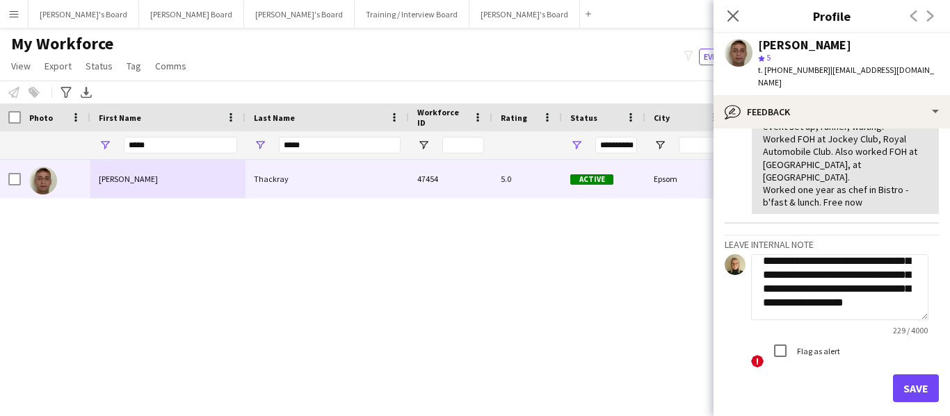
scroll to position [71, 0]
type textarea "**********"
click at [908, 375] on button "Save" at bounding box center [916, 389] width 46 height 28
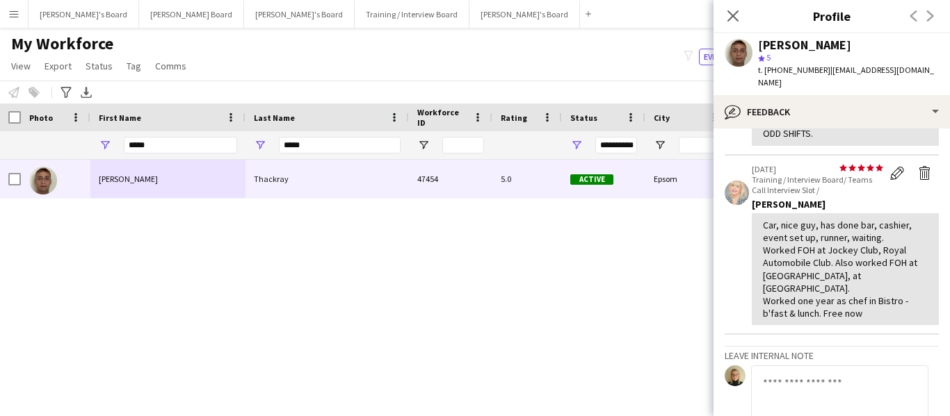
scroll to position [221, 0]
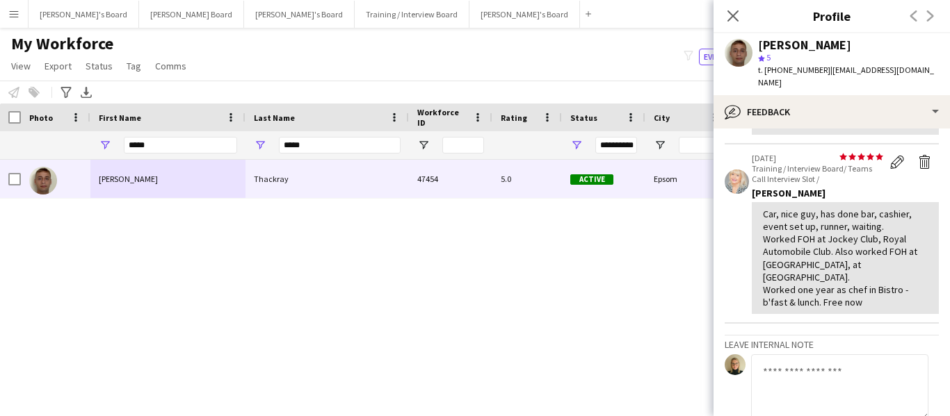
click at [783, 355] on textarea at bounding box center [839, 388] width 177 height 66
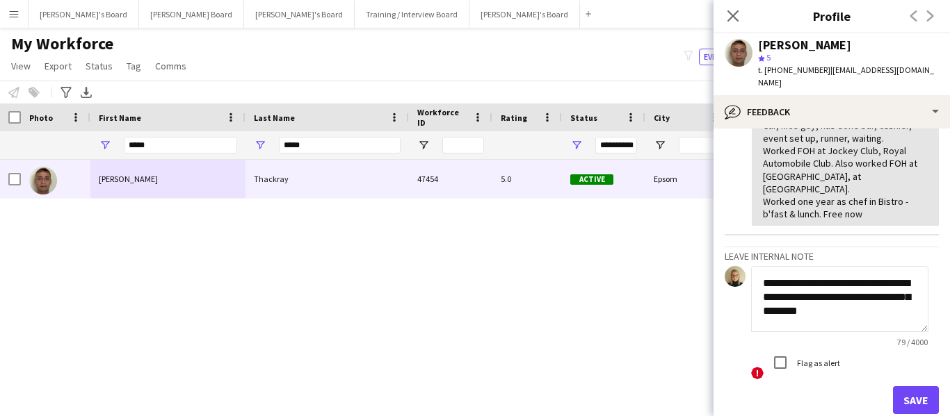
scroll to position [315, 0]
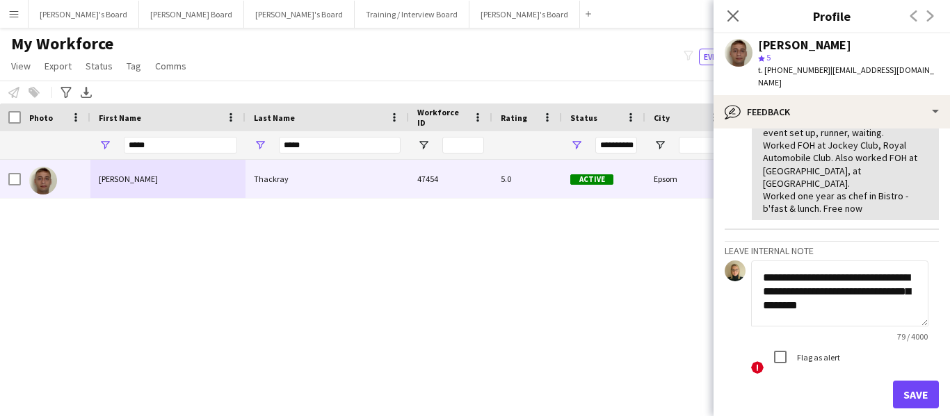
type textarea "**********"
click at [920, 381] on button "Save" at bounding box center [916, 395] width 46 height 28
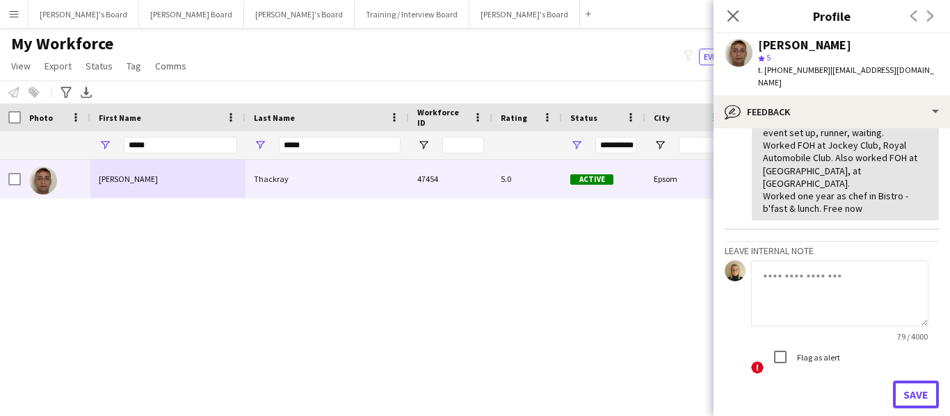
scroll to position [408, 0]
